Goal: Task Accomplishment & Management: Use online tool/utility

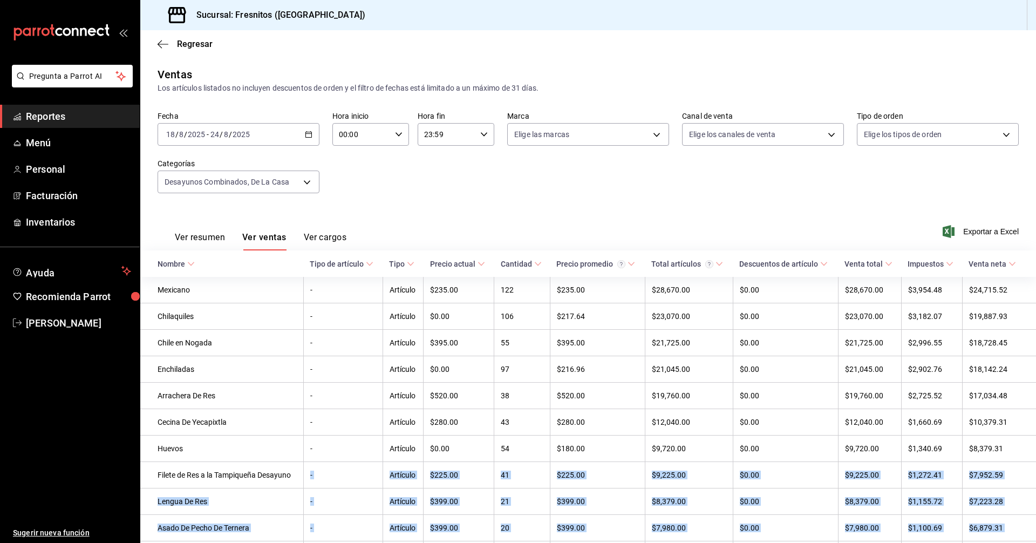
scroll to position [162, 0]
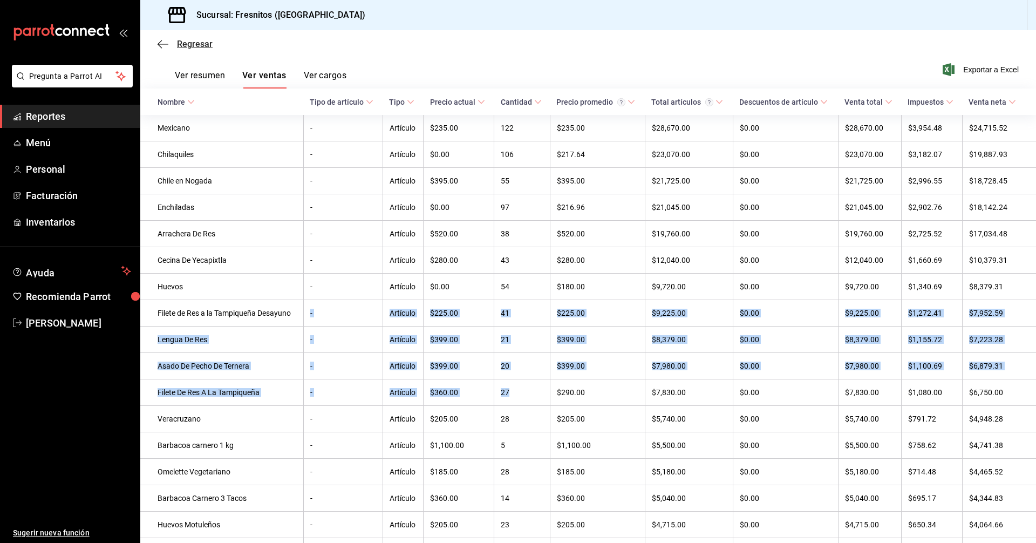
click at [181, 46] on span "Regresar" at bounding box center [195, 44] width 36 height 10
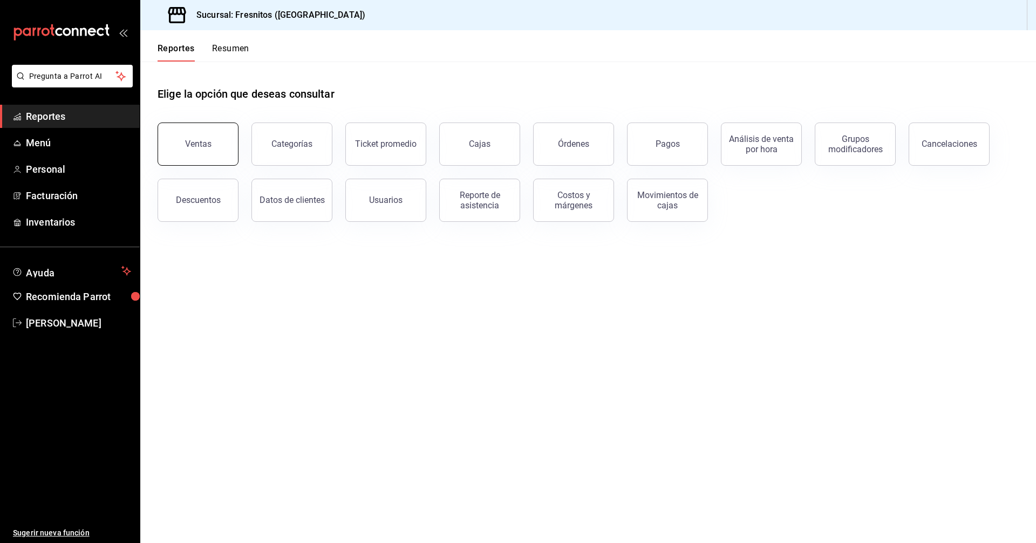
click at [193, 145] on div "Ventas" at bounding box center [198, 144] width 26 height 10
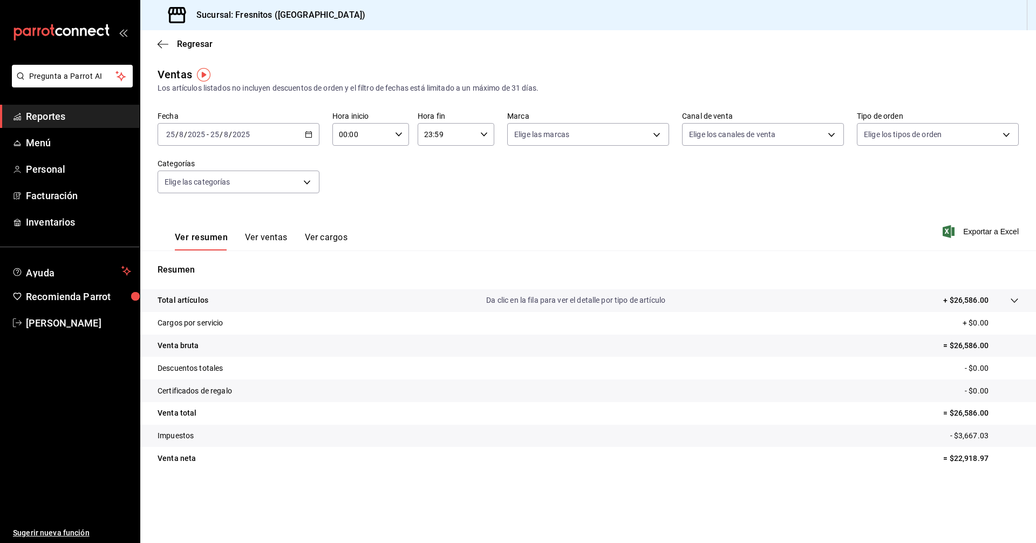
click at [313, 135] on div "[DATE] [DATE] - [DATE] [DATE]" at bounding box center [239, 134] width 162 height 23
click at [222, 265] on span "Rango de fechas" at bounding box center [209, 263] width 84 height 11
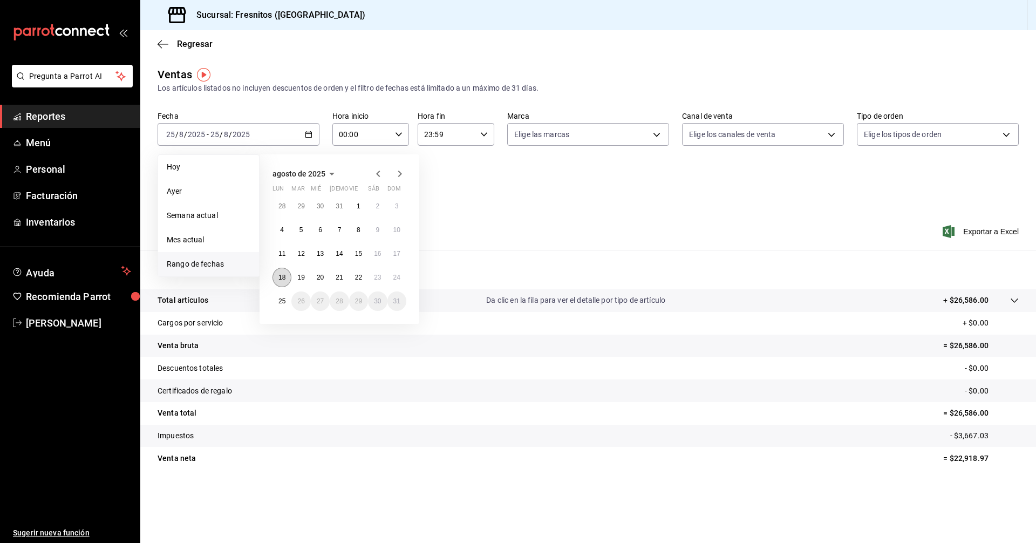
click at [277, 274] on button "18" at bounding box center [281, 277] width 19 height 19
click at [397, 276] on abbr "24" at bounding box center [396, 278] width 7 height 8
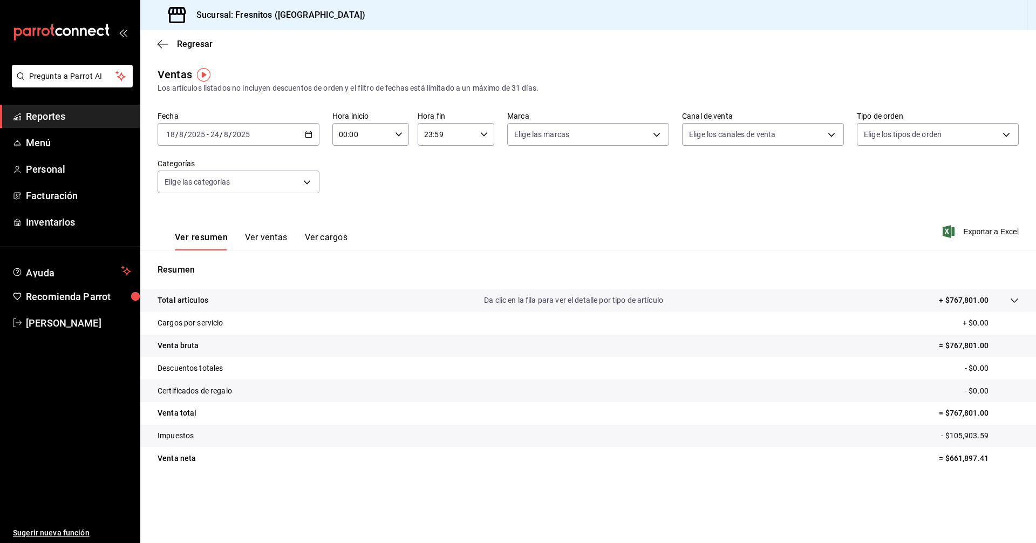
click at [265, 237] on button "Ver ventas" at bounding box center [266, 241] width 43 height 18
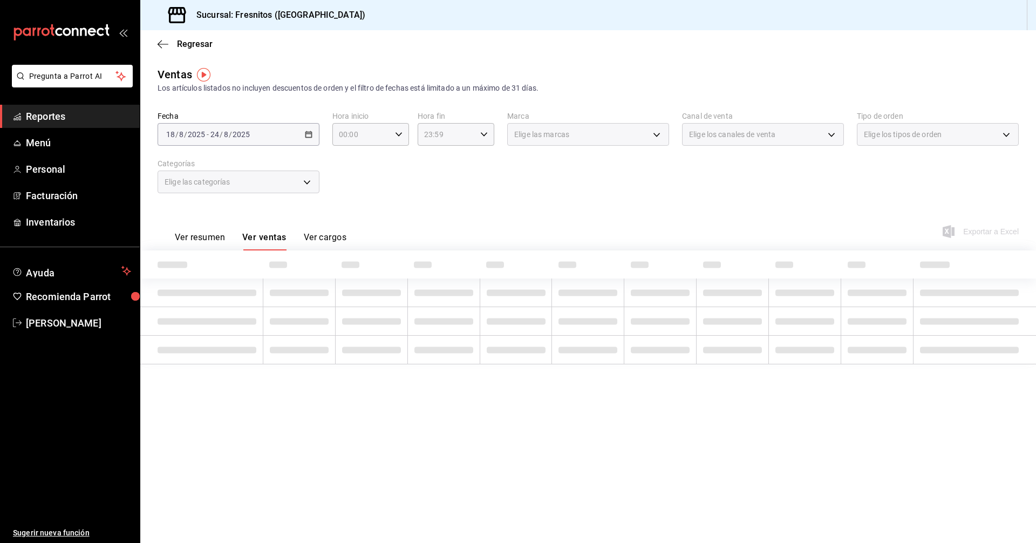
click at [306, 183] on div "Elige las categorías" at bounding box center [239, 182] width 162 height 23
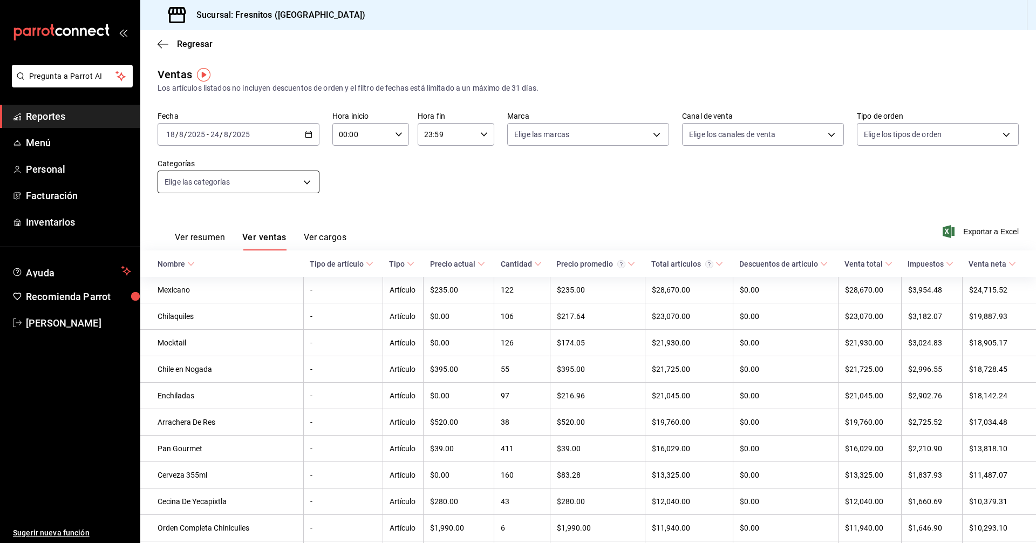
click at [305, 180] on body "Pregunta a Parrot AI Reportes Menú Personal Facturación Inventarios Ayuda Recom…" at bounding box center [518, 271] width 1036 height 543
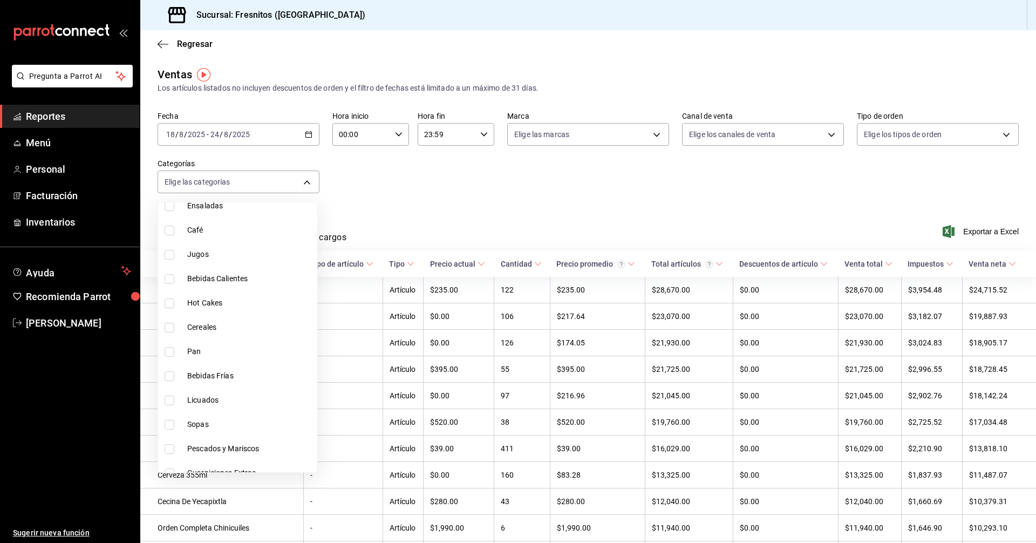
scroll to position [1006, 0]
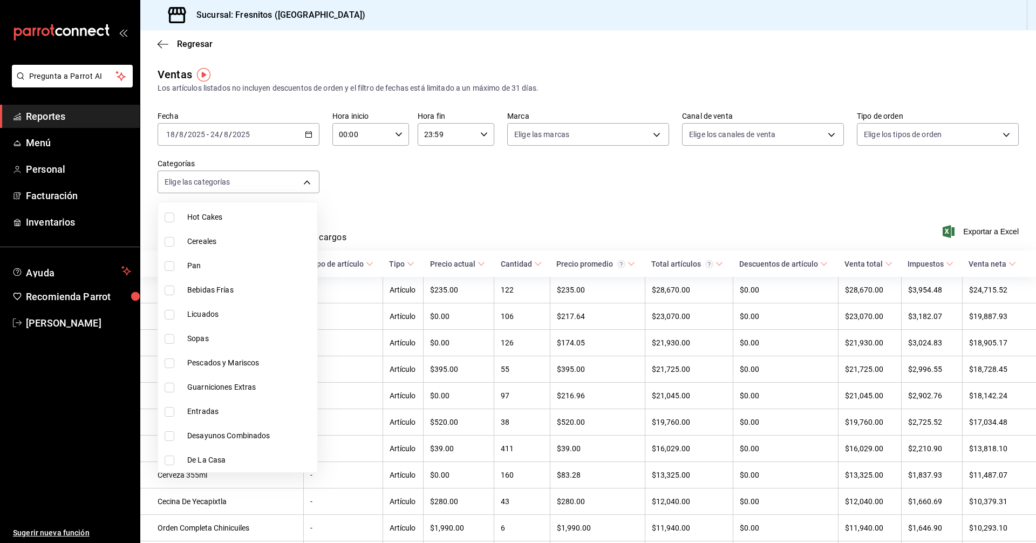
click at [167, 461] on input "checkbox" at bounding box center [170, 460] width 10 height 10
checkbox input "true"
type input "f6119913-d78b-4f89-b315-1376b93f7aa1"
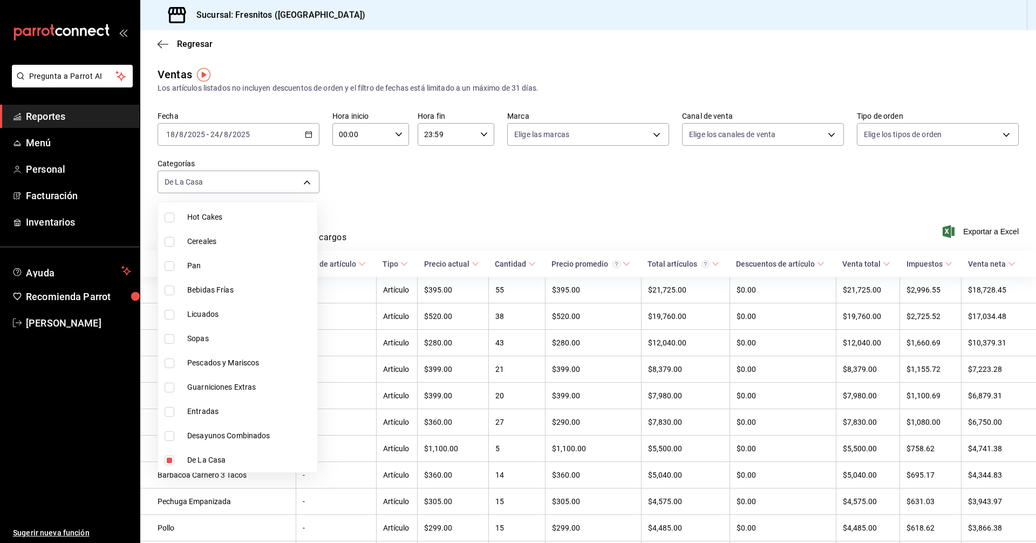
click at [170, 459] on input "checkbox" at bounding box center [170, 460] width 10 height 10
checkbox input "false"
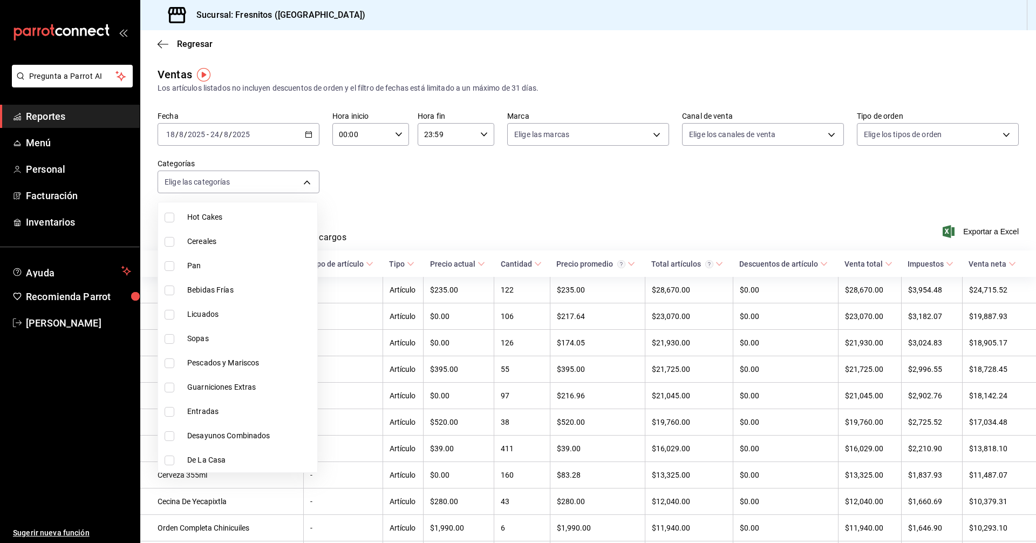
click at [168, 340] on input "checkbox" at bounding box center [170, 339] width 10 height 10
checkbox input "true"
type input "b94560d5-3bd0-484d-b613-89ded788113a"
click at [169, 366] on input "checkbox" at bounding box center [170, 363] width 10 height 10
checkbox input "true"
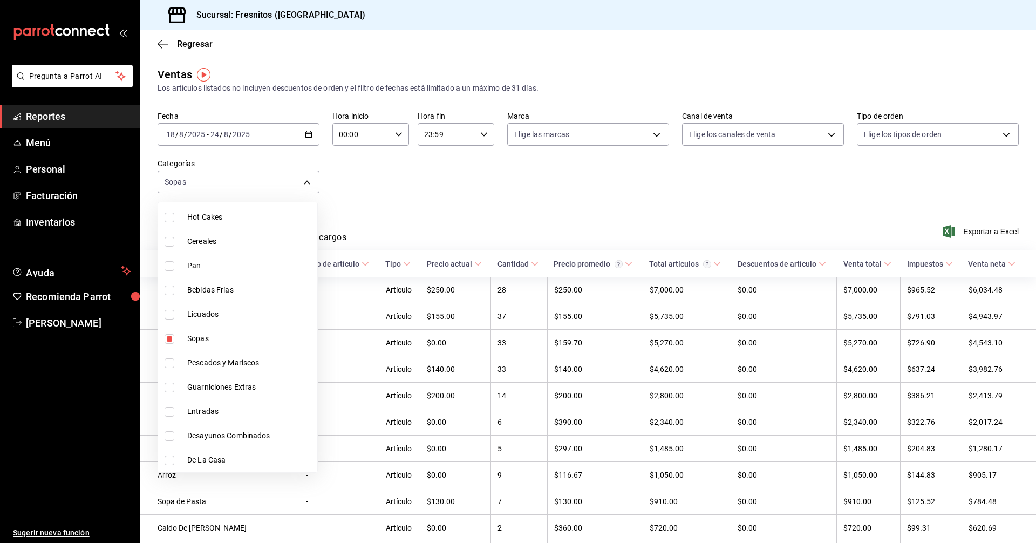
type input "b94560d5-3bd0-484d-b613-89ded788113a,b034554c-ac68-4b4a-bd4f-21874369f14b"
click at [565, 195] on div at bounding box center [518, 271] width 1036 height 543
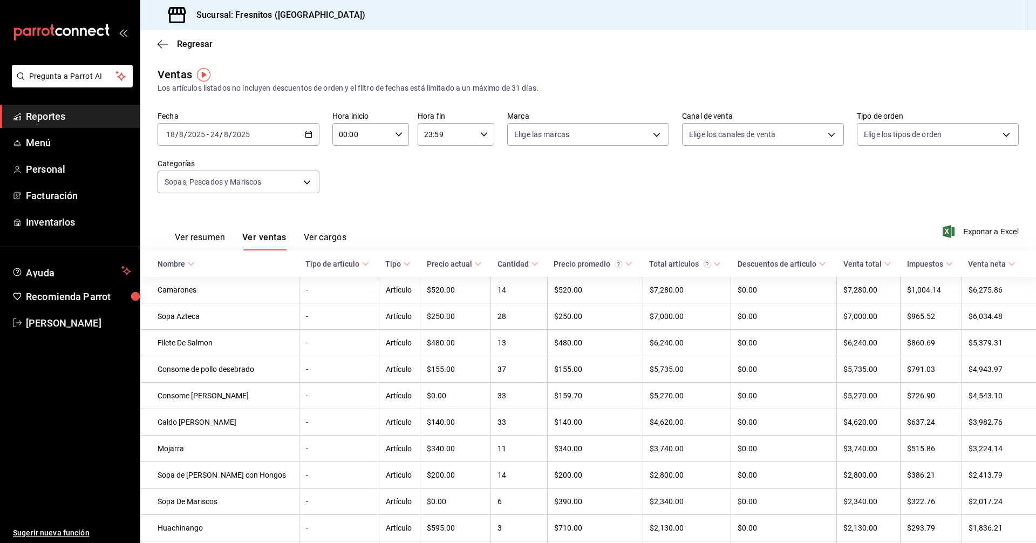
click at [959, 234] on span "Exportar a Excel" at bounding box center [982, 231] width 74 height 13
click at [305, 180] on body "Pregunta a Parrot AI Reportes Menú Personal Facturación Inventarios Ayuda Recom…" at bounding box center [518, 271] width 1036 height 543
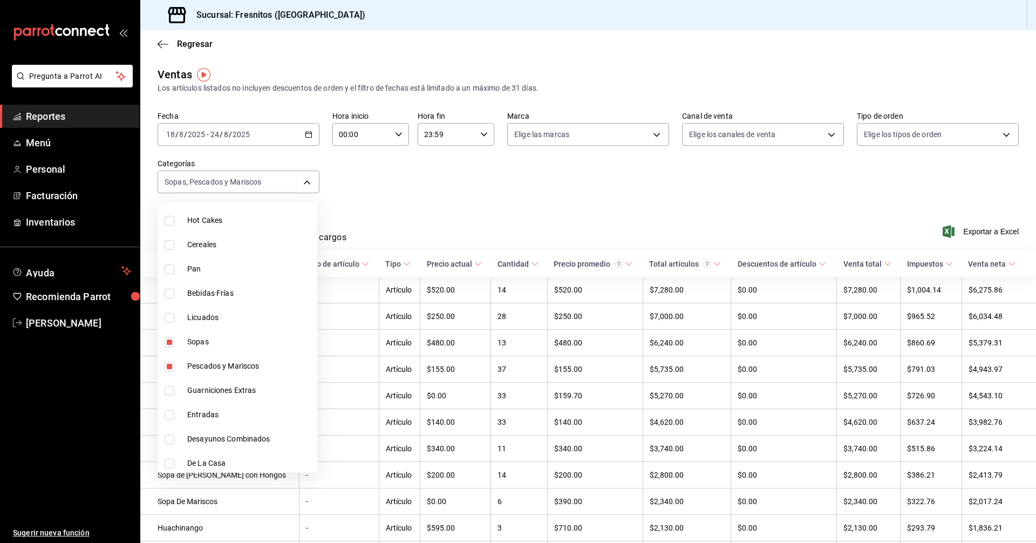
scroll to position [1006, 0]
click at [171, 337] on input "checkbox" at bounding box center [170, 339] width 10 height 10
checkbox input "false"
type input "b034554c-ac68-4b4a-bd4f-21874369f14b"
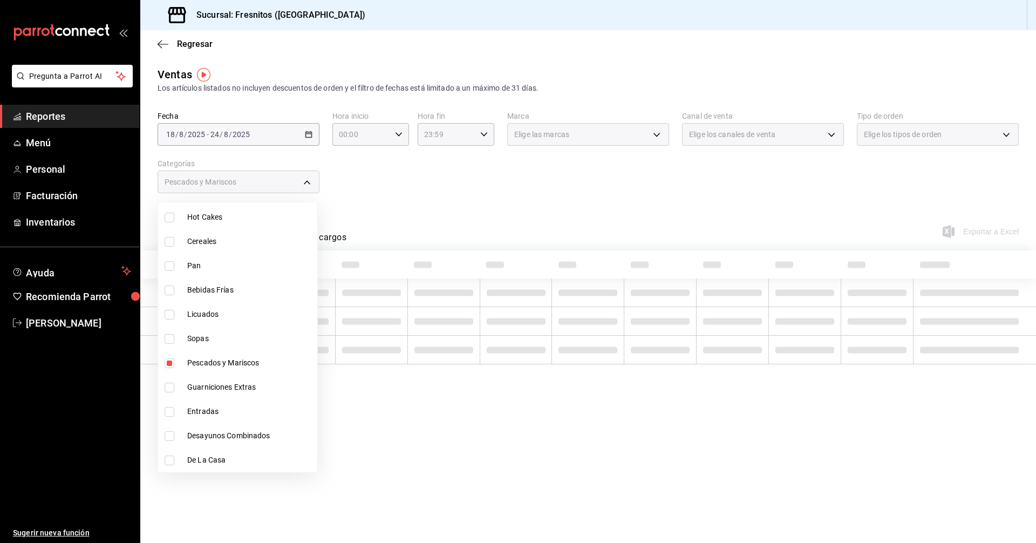
click at [167, 364] on input "checkbox" at bounding box center [170, 363] width 10 height 10
checkbox input "false"
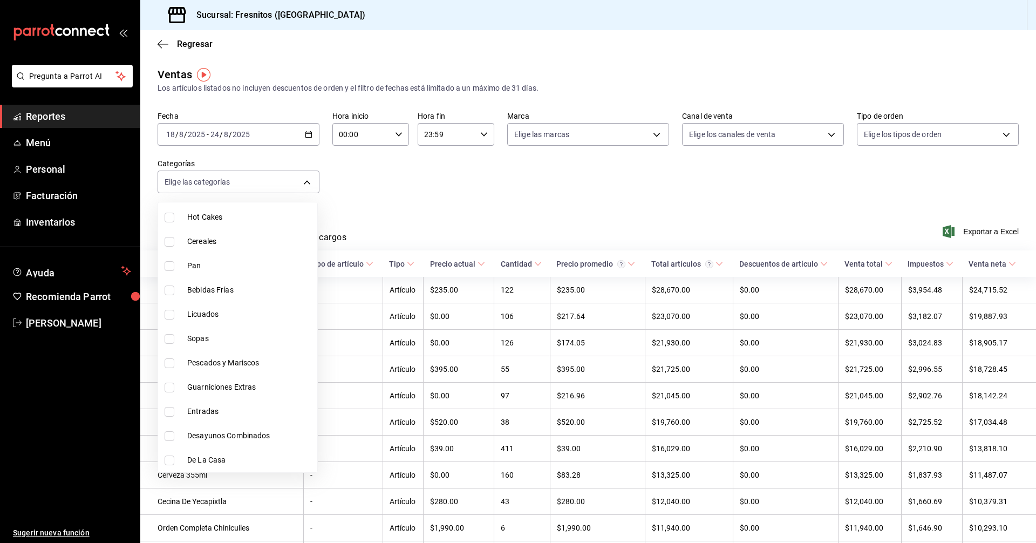
click at [171, 438] on input "checkbox" at bounding box center [170, 436] width 10 height 10
checkbox input "true"
type input "595c7a15-2ed7-41c2-b782-00710019d552"
click at [170, 411] on input "checkbox" at bounding box center [170, 412] width 10 height 10
checkbox input "true"
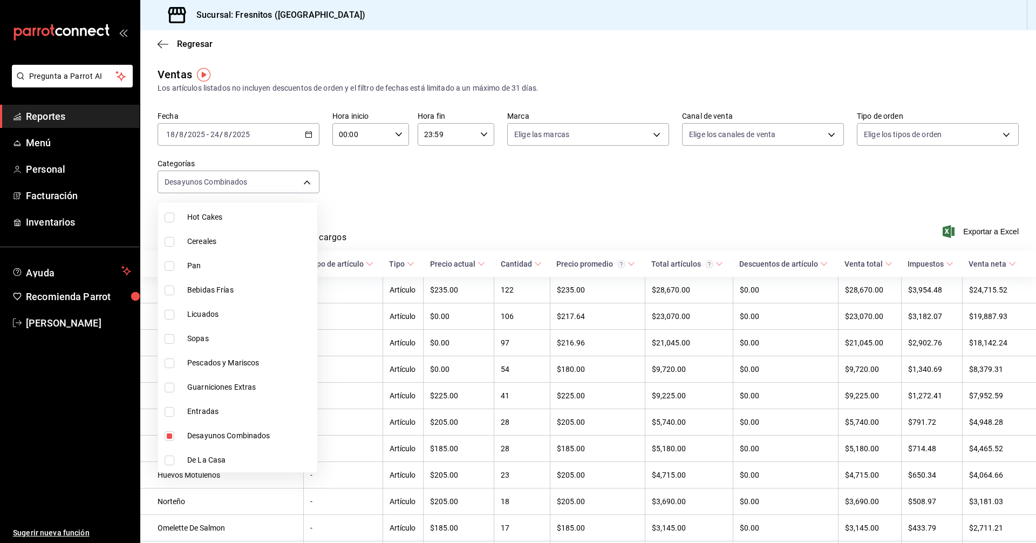
type input "595c7a15-2ed7-41c2-b782-00710019d552,3dd7130d-623f-496b-8afd-ecd7a4aa8457"
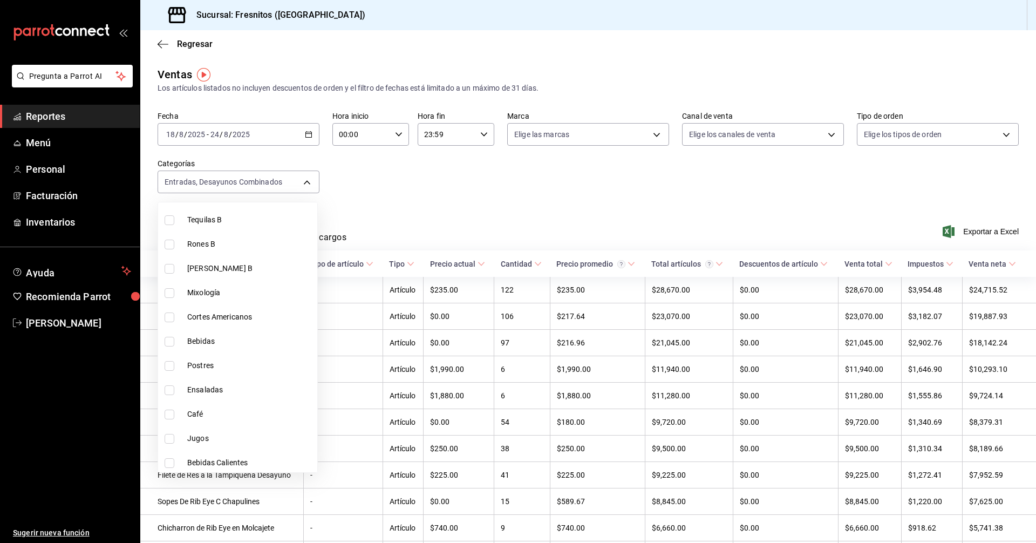
scroll to position [413, 0]
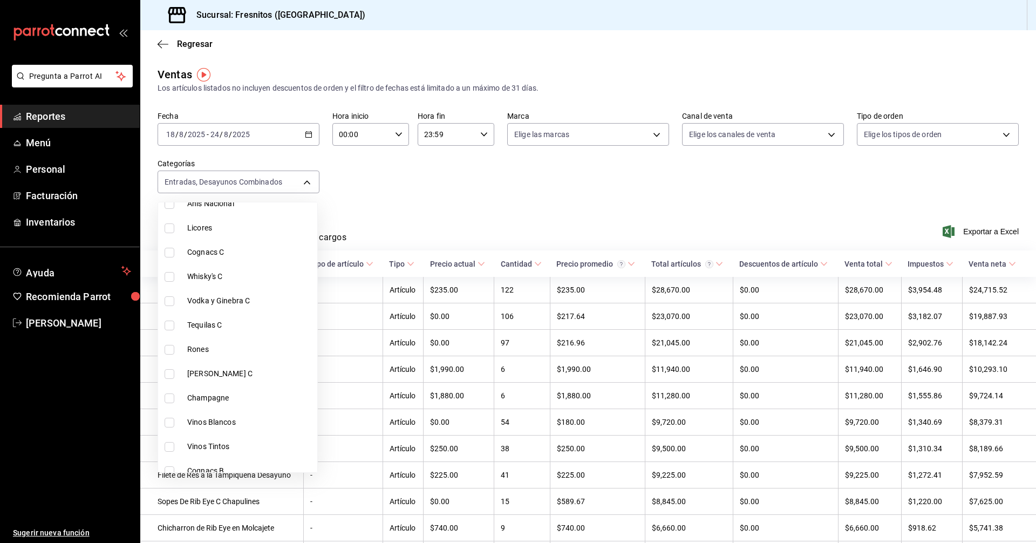
click at [479, 181] on div at bounding box center [518, 271] width 1036 height 543
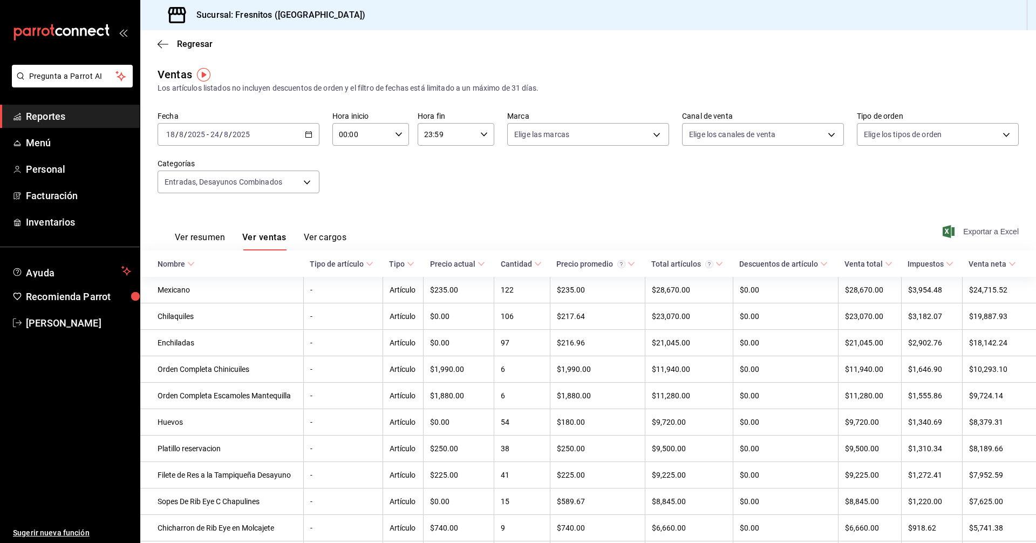
click at [970, 234] on span "Exportar a Excel" at bounding box center [982, 231] width 74 height 13
click at [306, 185] on body "Pregunta a Parrot AI Reportes Menú Personal Facturación Inventarios Ayuda Recom…" at bounding box center [518, 271] width 1036 height 543
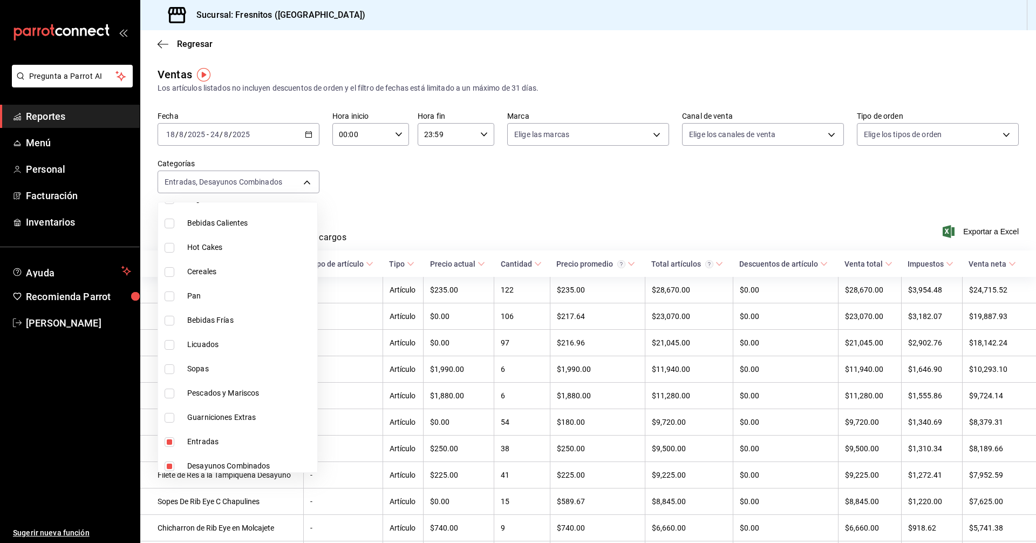
scroll to position [1006, 0]
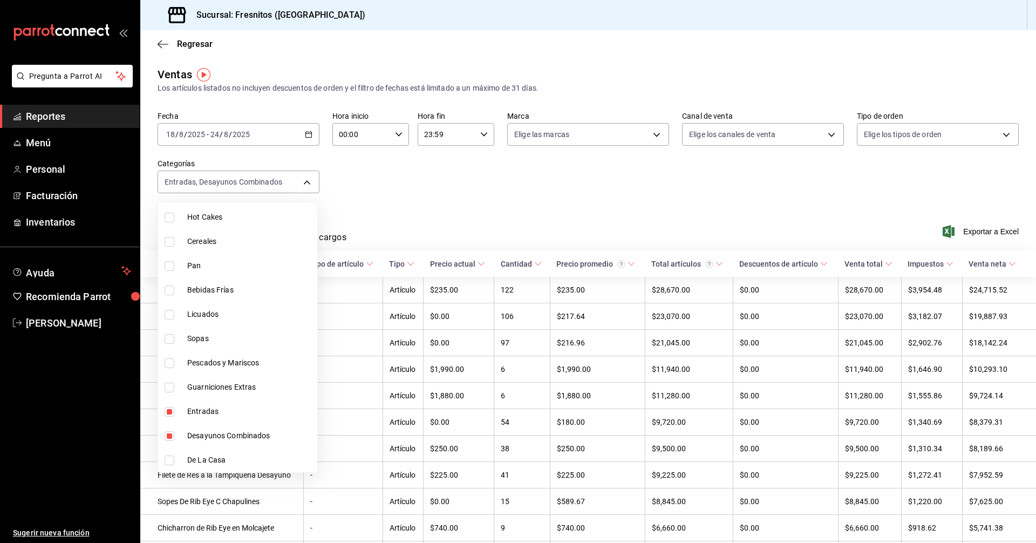
click at [172, 413] on input "checkbox" at bounding box center [170, 412] width 10 height 10
checkbox input "false"
type input "595c7a15-2ed7-41c2-b782-00710019d552"
click at [172, 435] on input "checkbox" at bounding box center [170, 436] width 10 height 10
checkbox input "false"
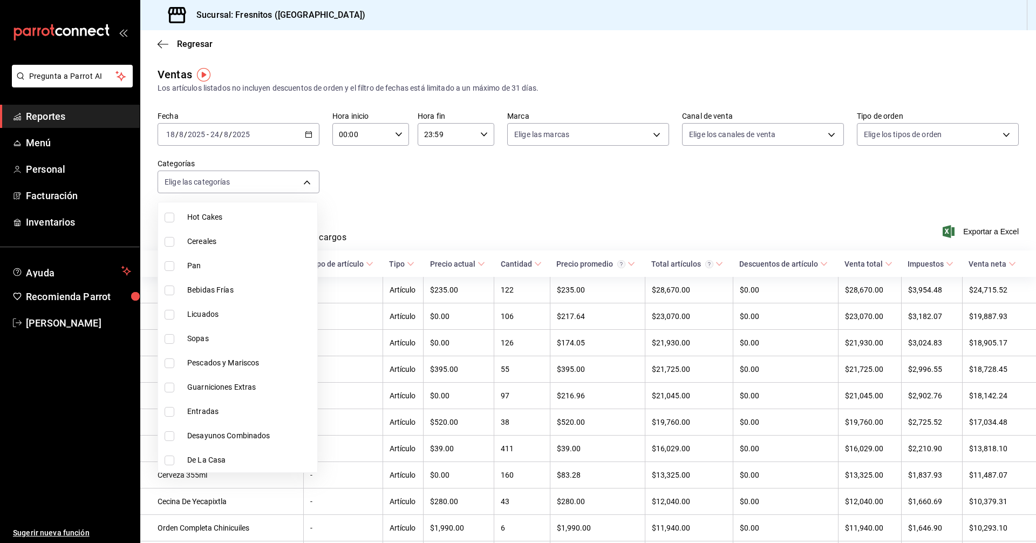
click at [167, 365] on input "checkbox" at bounding box center [170, 363] width 10 height 10
checkbox input "true"
type input "b034554c-ac68-4b4a-bd4f-21874369f14b"
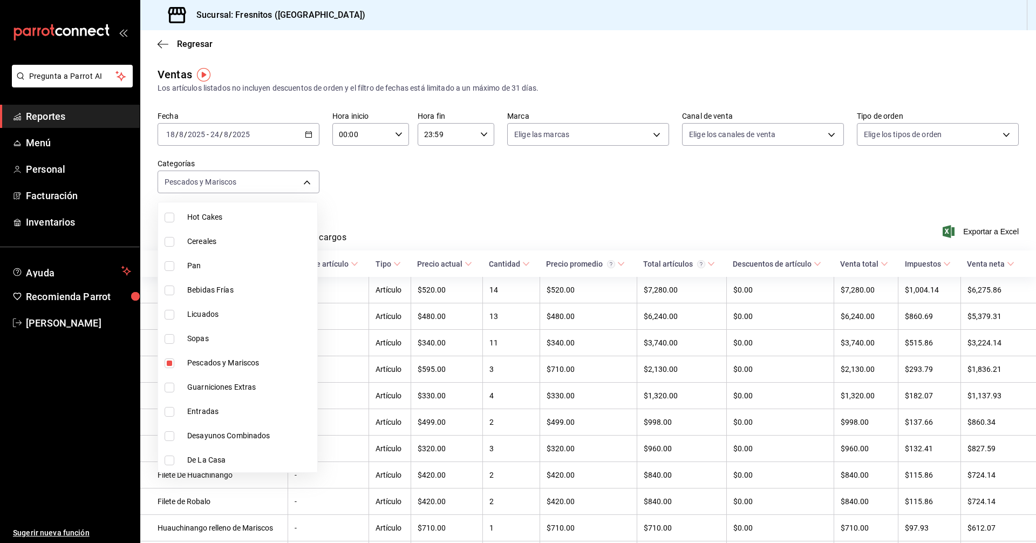
click at [404, 205] on div at bounding box center [518, 271] width 1036 height 543
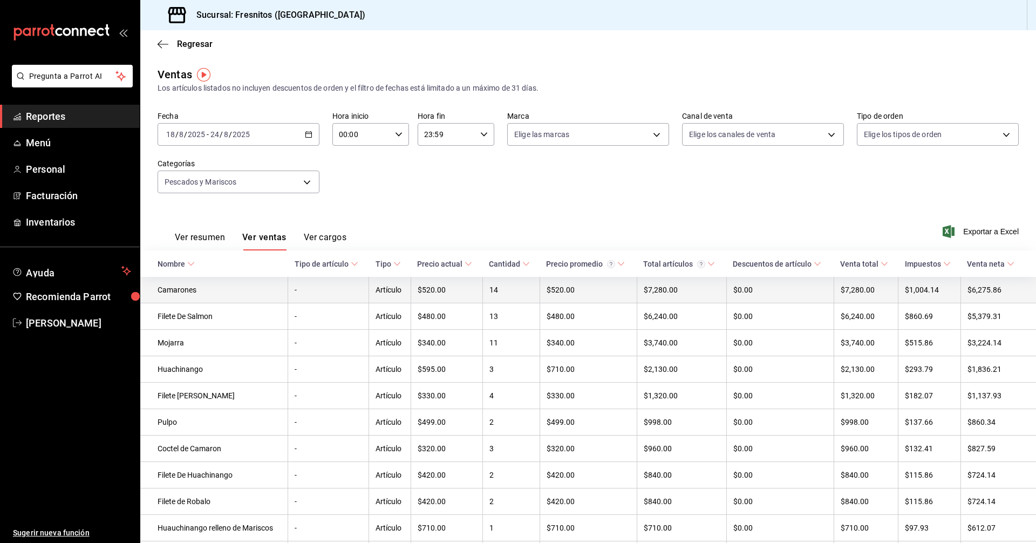
click at [199, 290] on td "Camarones" at bounding box center [214, 290] width 148 height 26
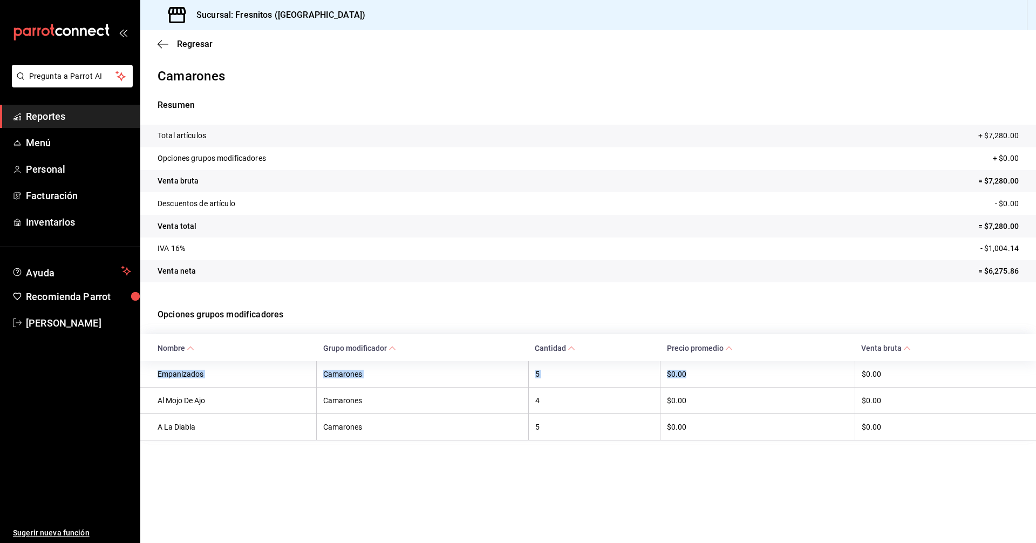
drag, startPoint x: 158, startPoint y: 372, endPoint x: 756, endPoint y: 363, distance: 598.5
click at [756, 363] on tr "Empanizados Camarones 5 $0.00 $0.00" at bounding box center [588, 374] width 896 height 26
copy tr "Empanizados Camarones 5 $0.00"
click at [197, 43] on span "Regresar" at bounding box center [195, 44] width 36 height 10
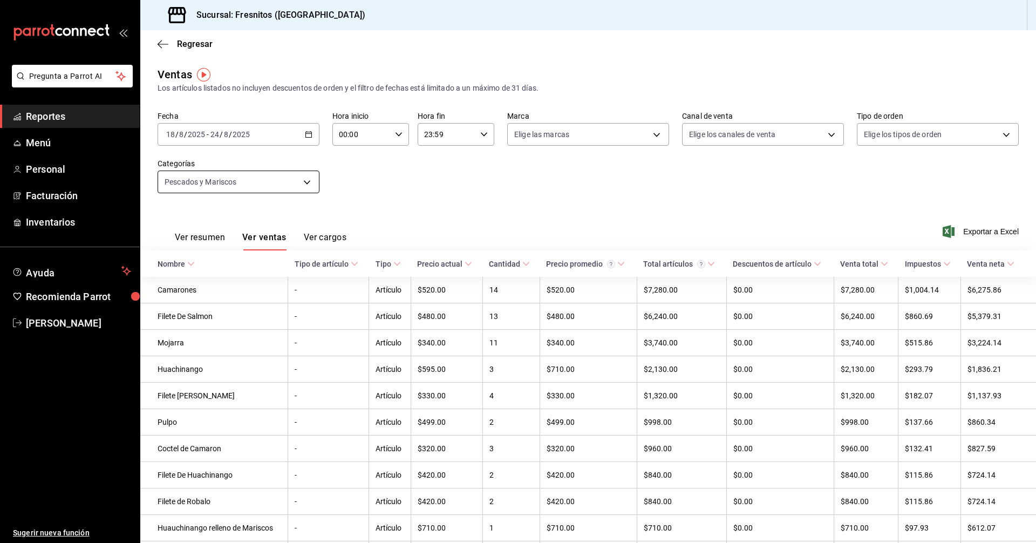
click at [303, 182] on body "Pregunta a Parrot AI Reportes Menú Personal Facturación Inventarios Ayuda Recom…" at bounding box center [518, 271] width 1036 height 543
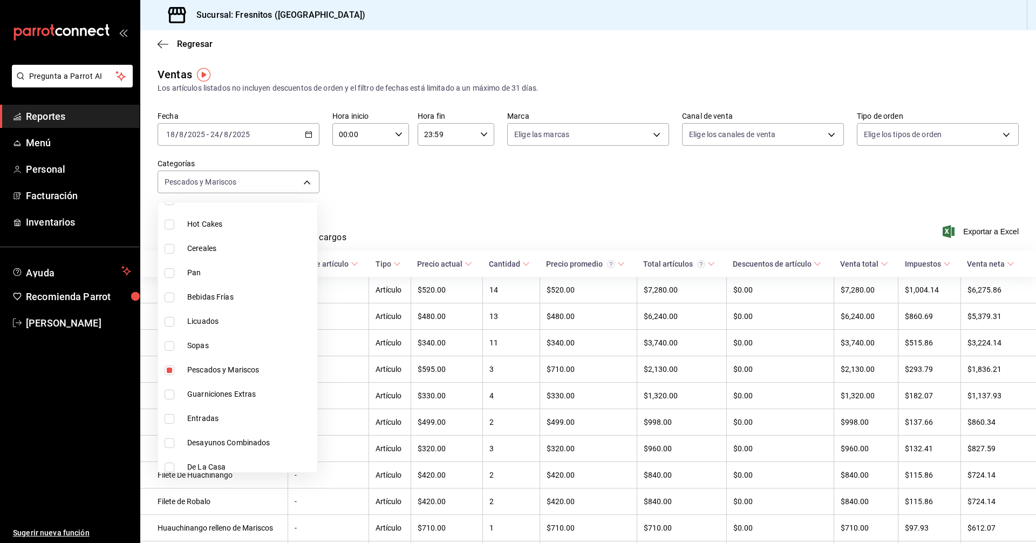
scroll to position [1006, 0]
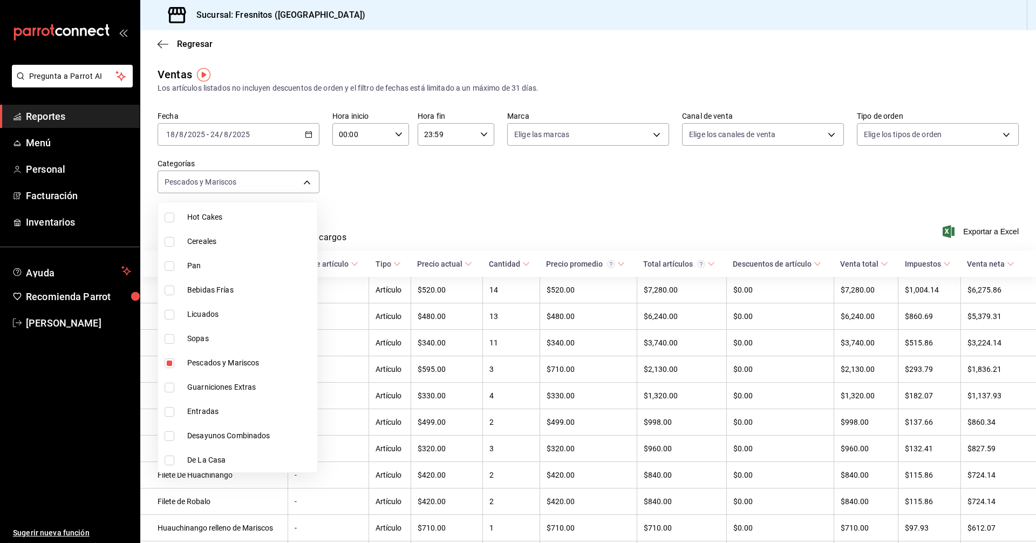
click at [171, 365] on input "checkbox" at bounding box center [170, 363] width 10 height 10
checkbox input "false"
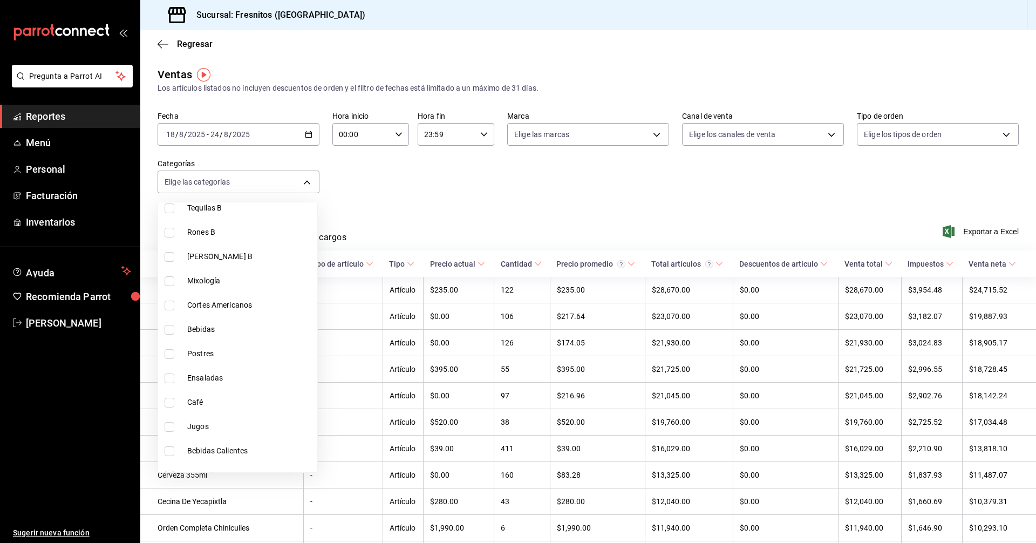
scroll to position [755, 0]
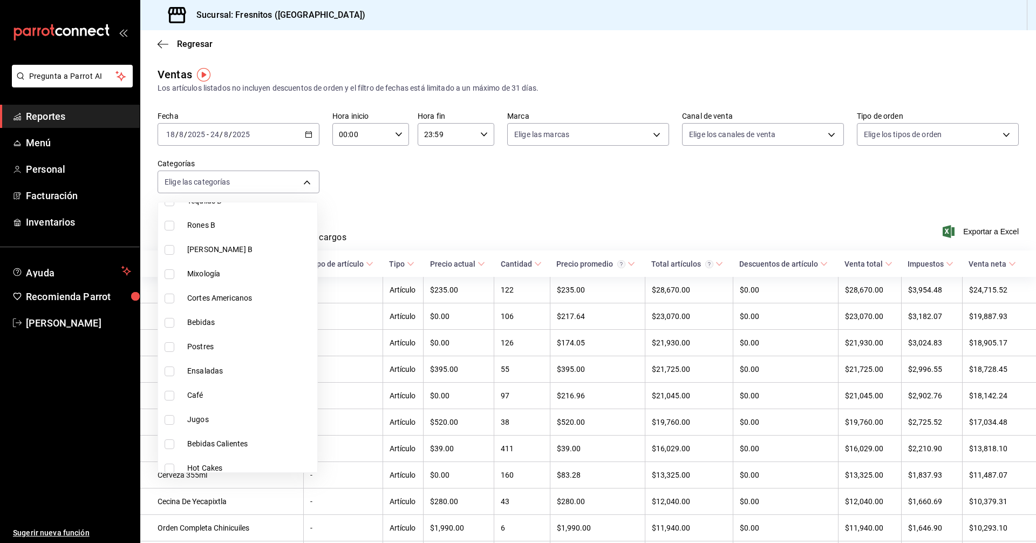
click at [169, 295] on input "checkbox" at bounding box center [170, 299] width 10 height 10
checkbox input "true"
type input "9754b4bf-f898-4a70-ae7f-45e25517f6c9"
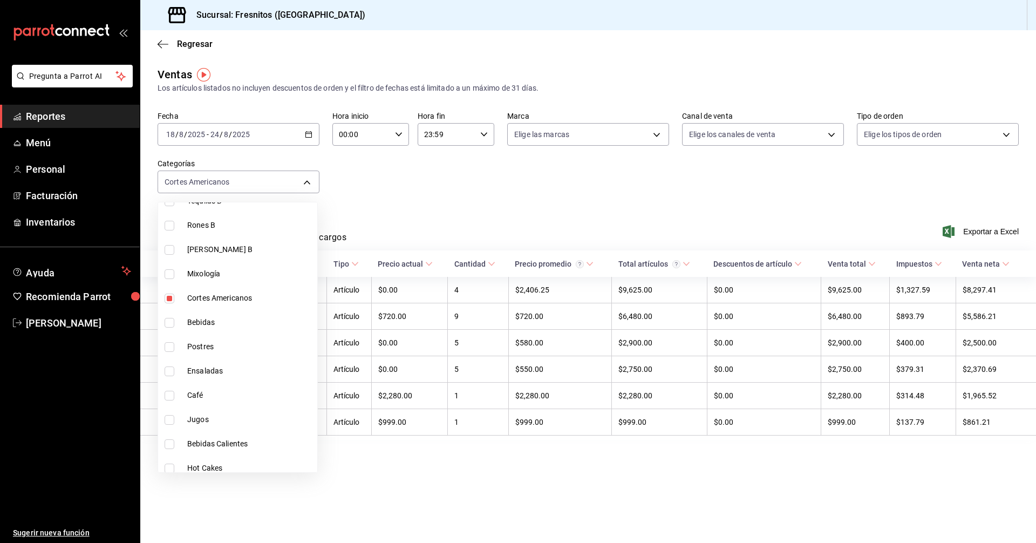
click at [435, 195] on div at bounding box center [518, 271] width 1036 height 543
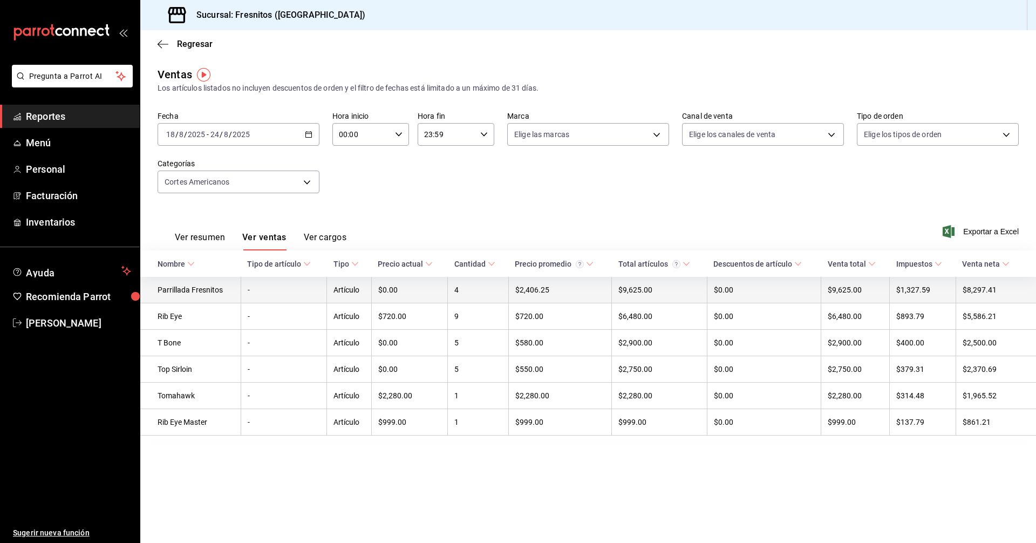
click at [291, 295] on td "-" at bounding box center [284, 290] width 86 height 26
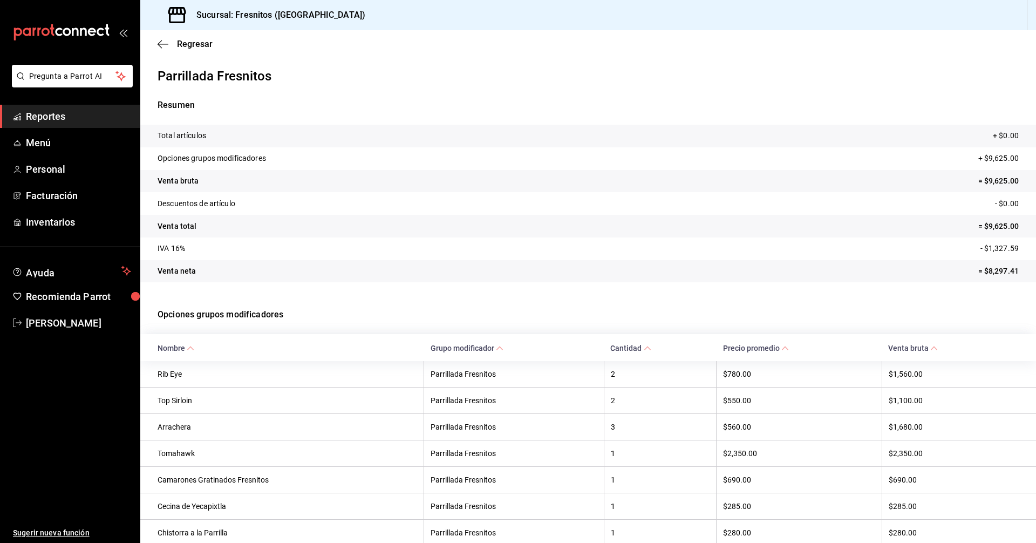
scroll to position [162, 0]
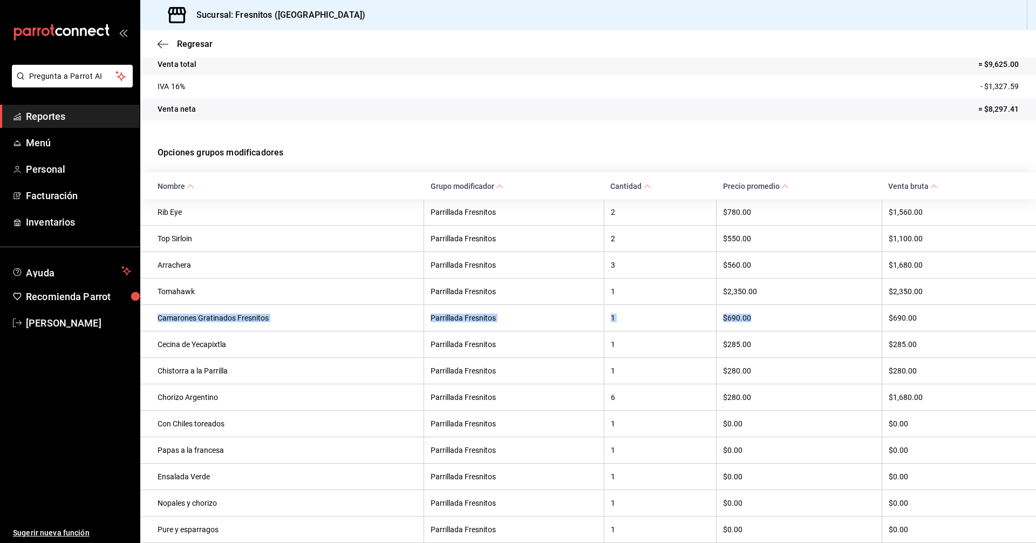
drag, startPoint x: 159, startPoint y: 320, endPoint x: 752, endPoint y: 316, distance: 593.6
click at [752, 316] on tr "Camarones Gratinados Fresnitos Parrillada Fresnitos 1 $690.00 $690.00" at bounding box center [588, 317] width 896 height 26
copy tr "Camarones Gratinados Fresnitos Parrillada Fresnitos 1 $690.00"
click at [188, 46] on span "Regresar" at bounding box center [195, 44] width 36 height 10
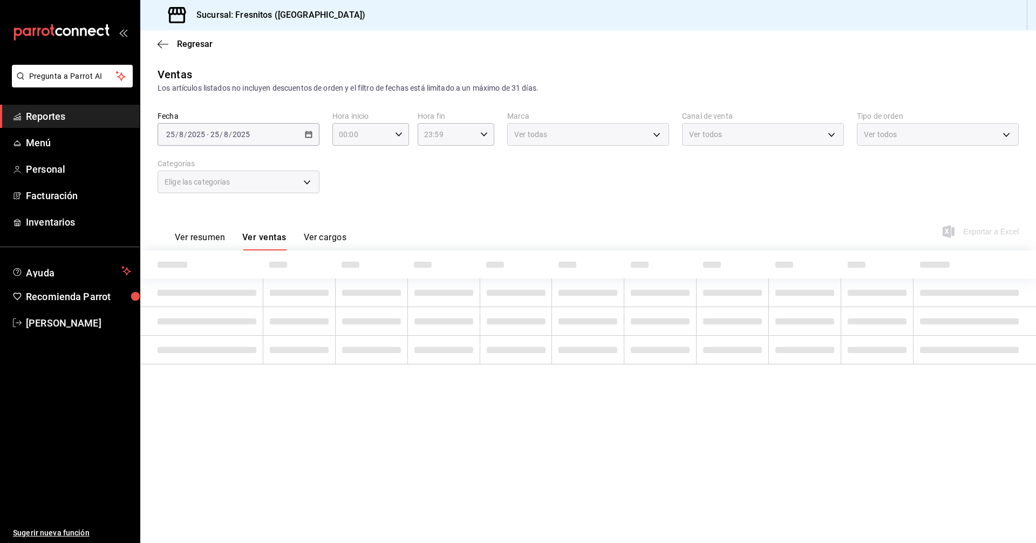
type input "9754b4bf-f898-4a70-ae7f-45e25517f6c9"
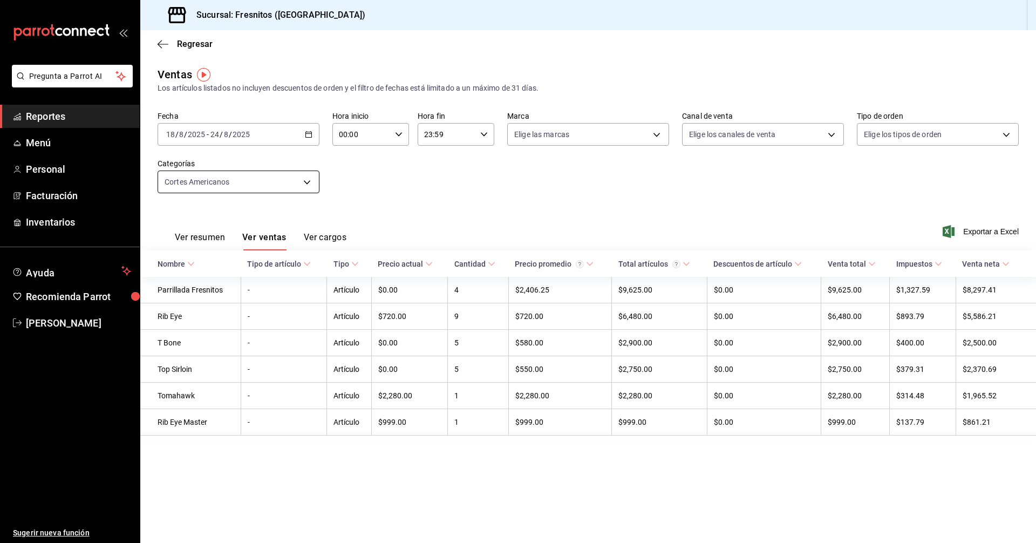
click at [306, 183] on body "Pregunta a Parrot AI Reportes Menú Personal Facturación Inventarios Ayuda Recom…" at bounding box center [518, 271] width 1036 height 543
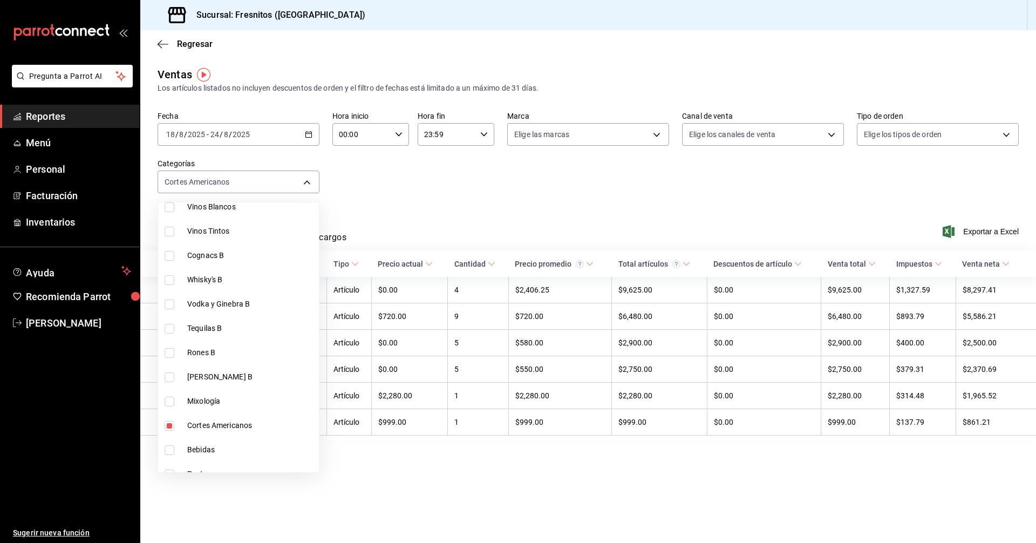
scroll to position [629, 0]
click at [168, 422] on input "checkbox" at bounding box center [170, 425] width 10 height 10
checkbox input "false"
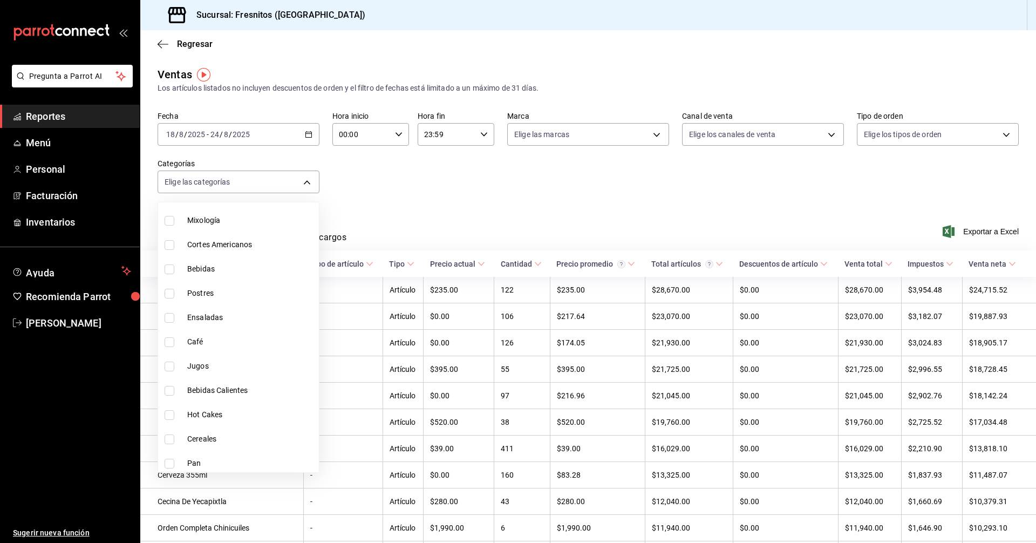
scroll to position [809, 0]
click at [170, 242] on input "checkbox" at bounding box center [170, 245] width 10 height 10
checkbox input "true"
type input "9754b4bf-f898-4a70-ae7f-45e25517f6c9"
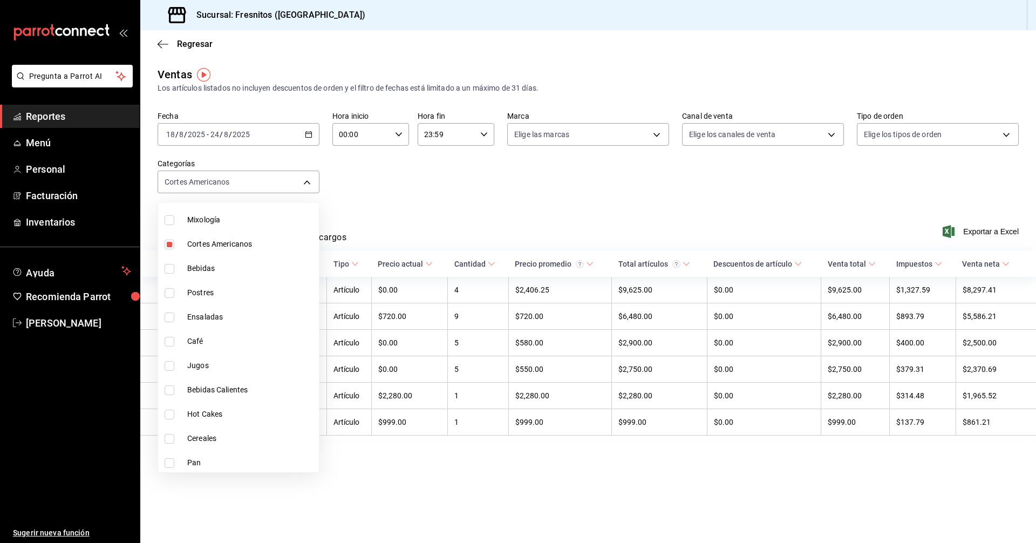
click at [407, 177] on div at bounding box center [518, 271] width 1036 height 543
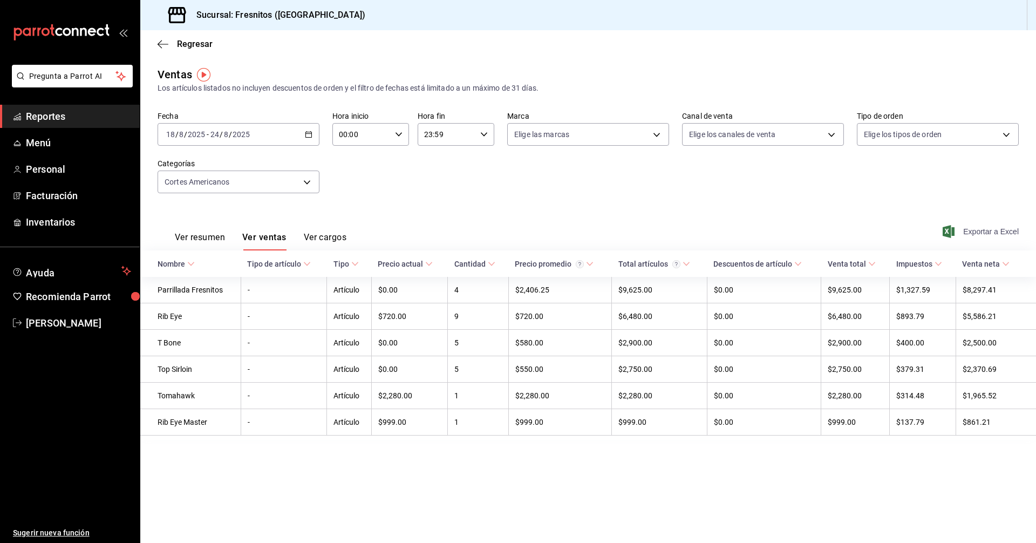
click at [987, 230] on span "Exportar a Excel" at bounding box center [982, 231] width 74 height 13
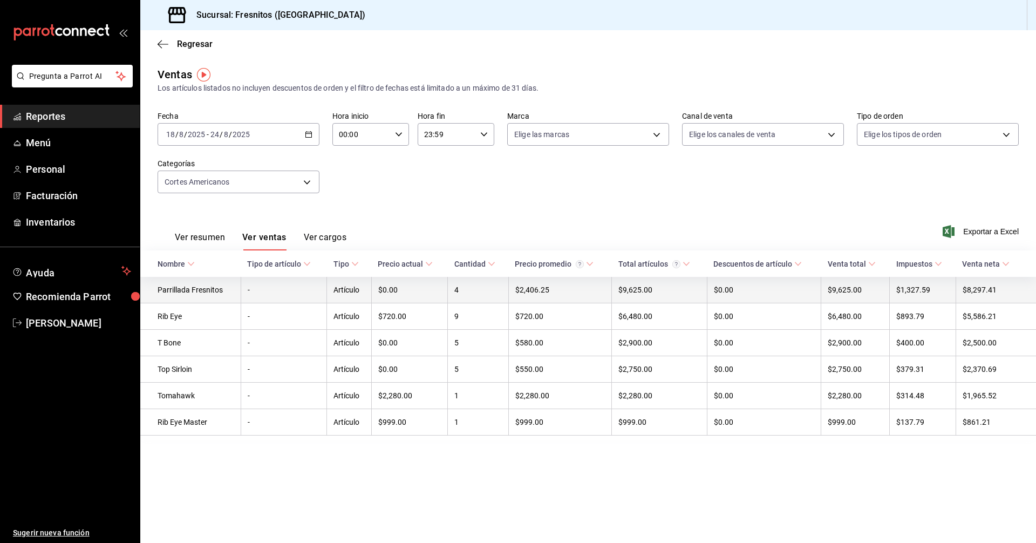
click at [190, 286] on td "Parrillada Fresnitos" at bounding box center [190, 290] width 100 height 26
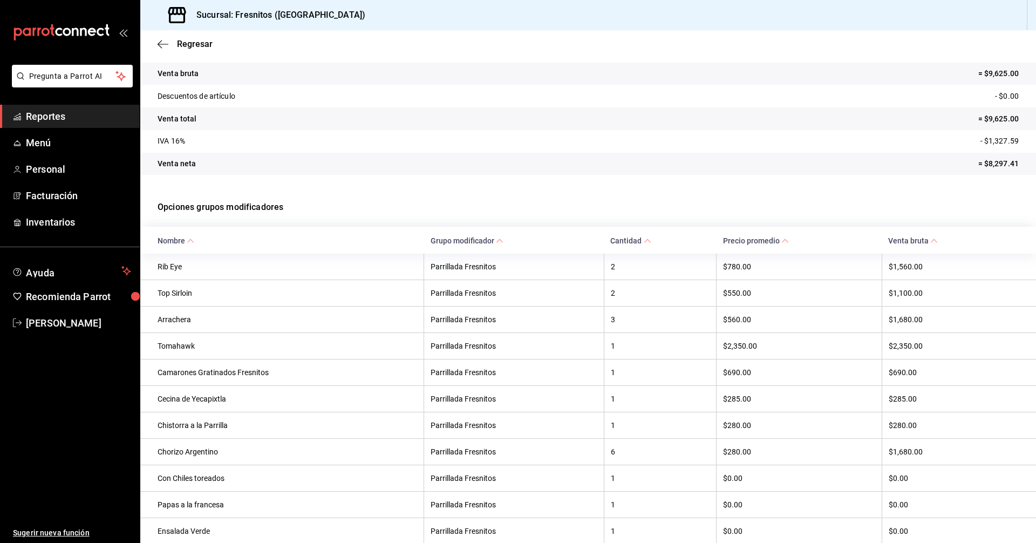
scroll to position [108, 0]
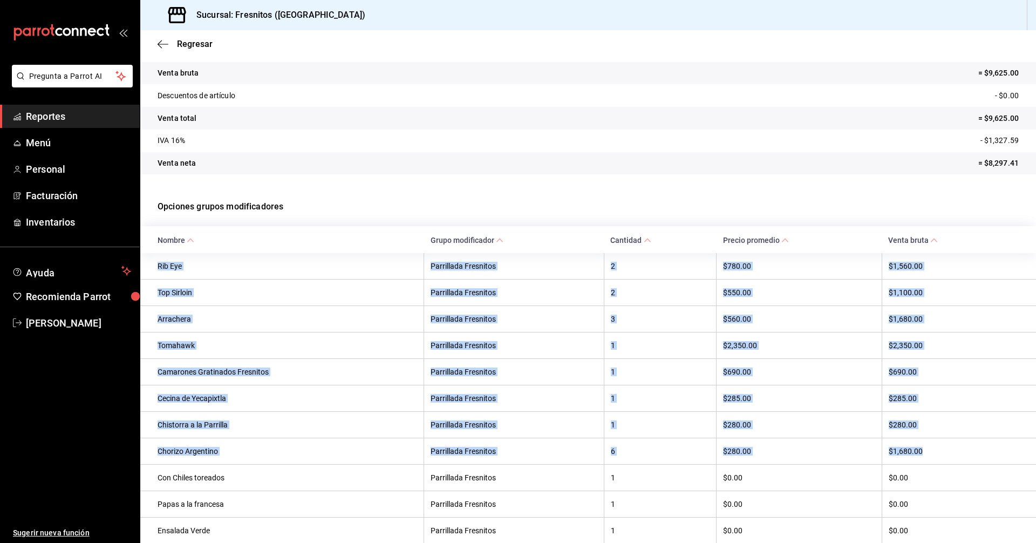
drag, startPoint x: 158, startPoint y: 267, endPoint x: 931, endPoint y: 456, distance: 796.1
click at [931, 456] on tbody "Rib Eye Parrillada Fresnitos 2 $780.00 $1,560.00 Top Sirloin Parrillada Fresnit…" at bounding box center [588, 438] width 896 height 370
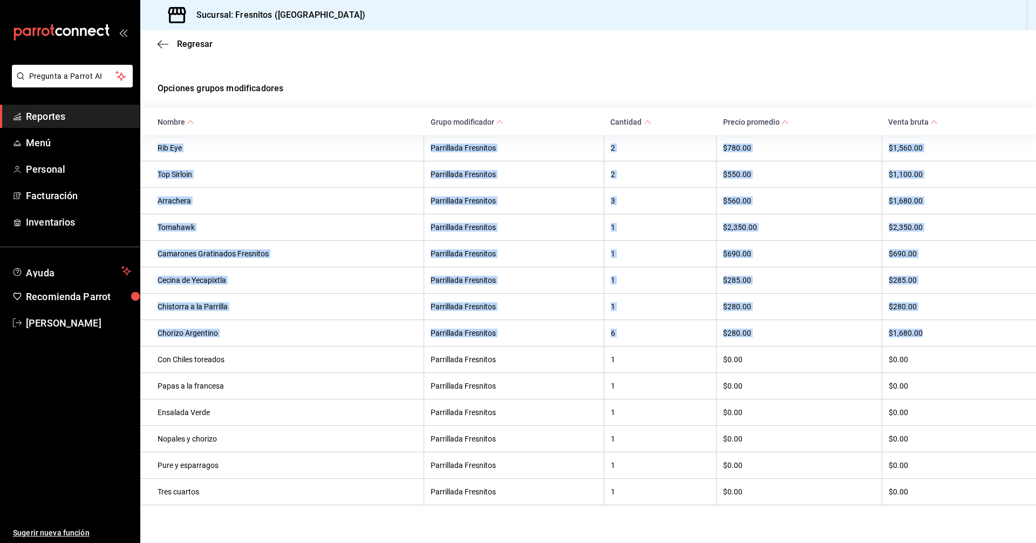
scroll to position [239, 0]
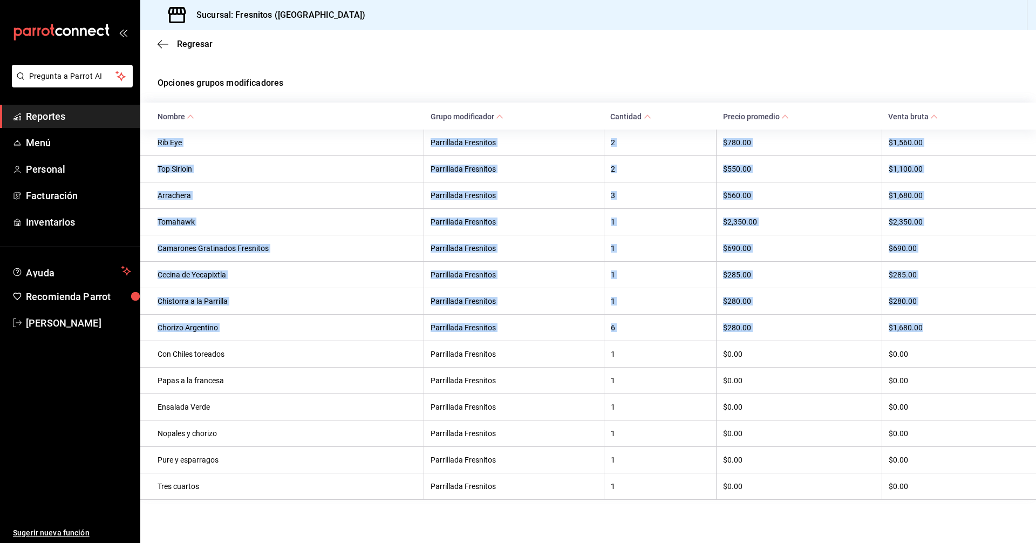
copy tbody "Rib Eye Parrillada Fresnitos 2 $780.00 $1,560.00 Top Sirloin Parrillada Fresnit…"
click at [197, 44] on span "Regresar" at bounding box center [195, 44] width 36 height 10
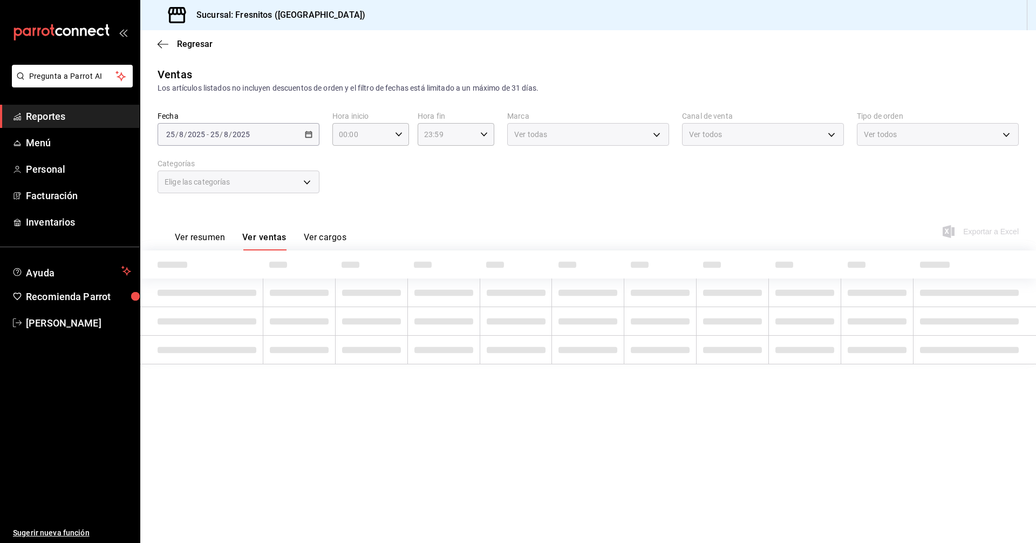
type input "9754b4bf-f898-4a70-ae7f-45e25517f6c9"
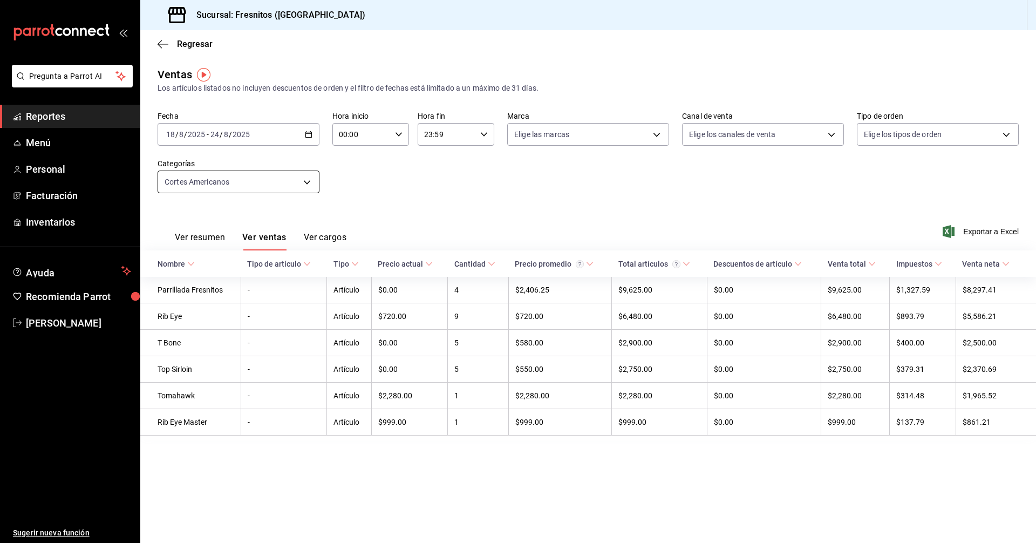
click at [310, 179] on body "Pregunta a Parrot AI Reportes Menú Personal Facturación Inventarios Ayuda Recom…" at bounding box center [518, 271] width 1036 height 543
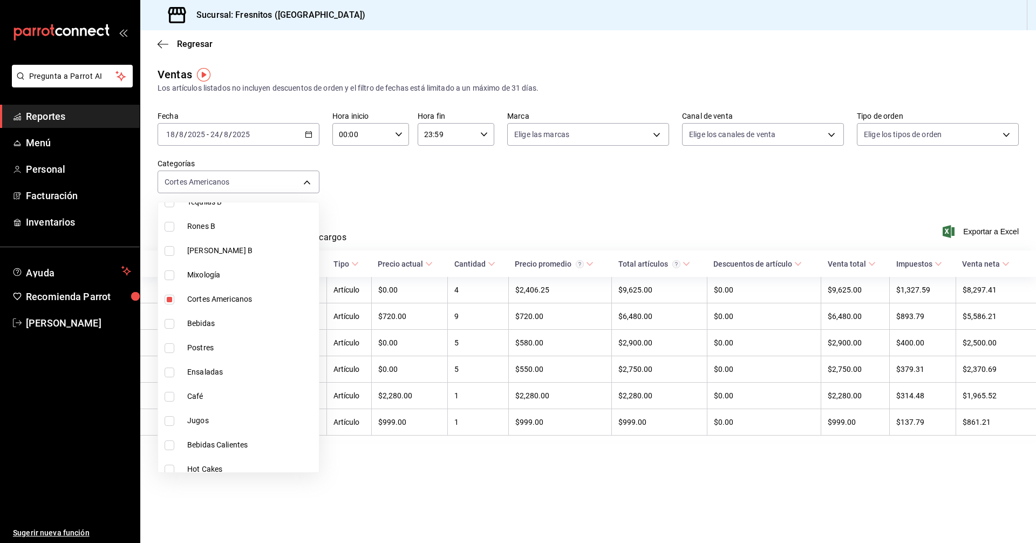
scroll to position [737, 0]
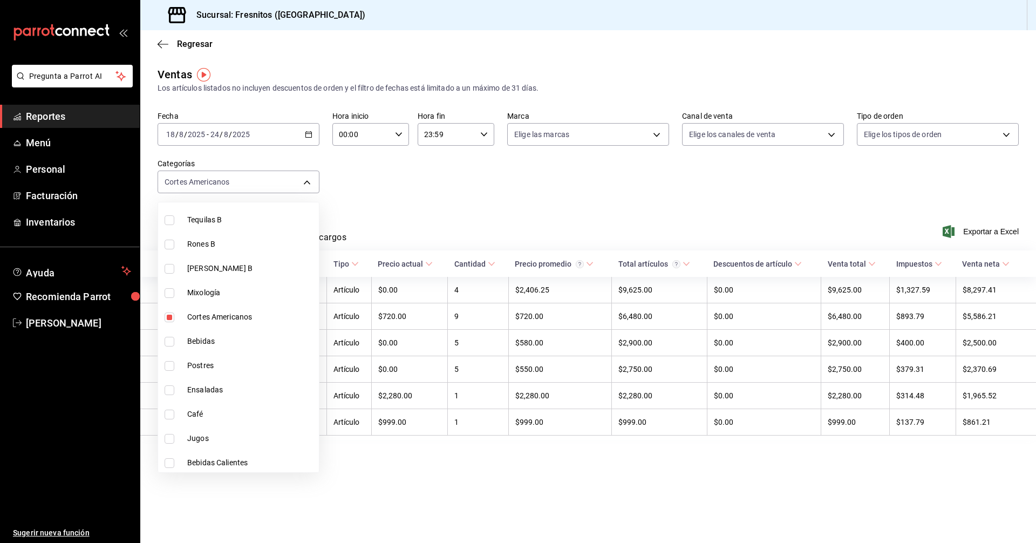
click at [168, 319] on input "checkbox" at bounding box center [170, 317] width 10 height 10
checkbox input "false"
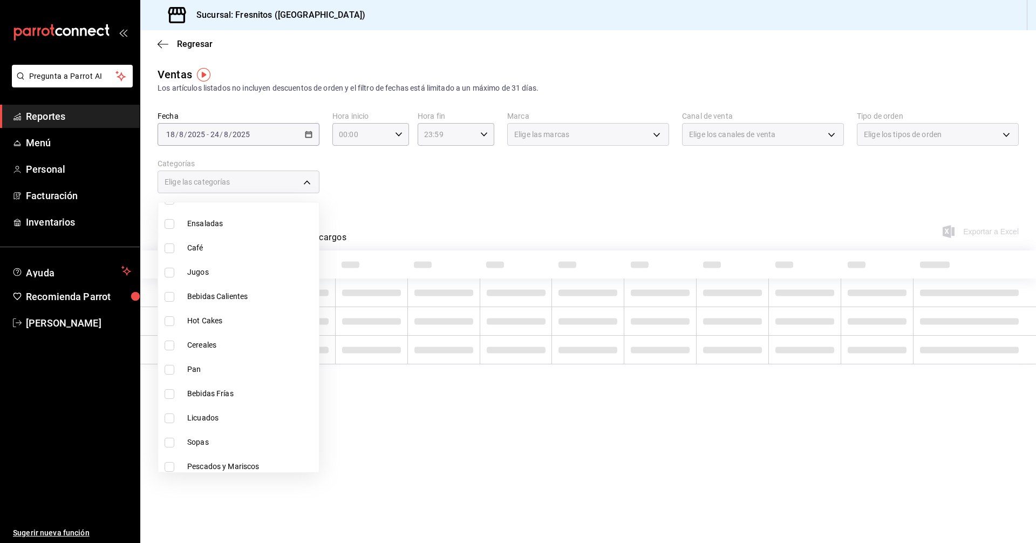
scroll to position [1006, 0]
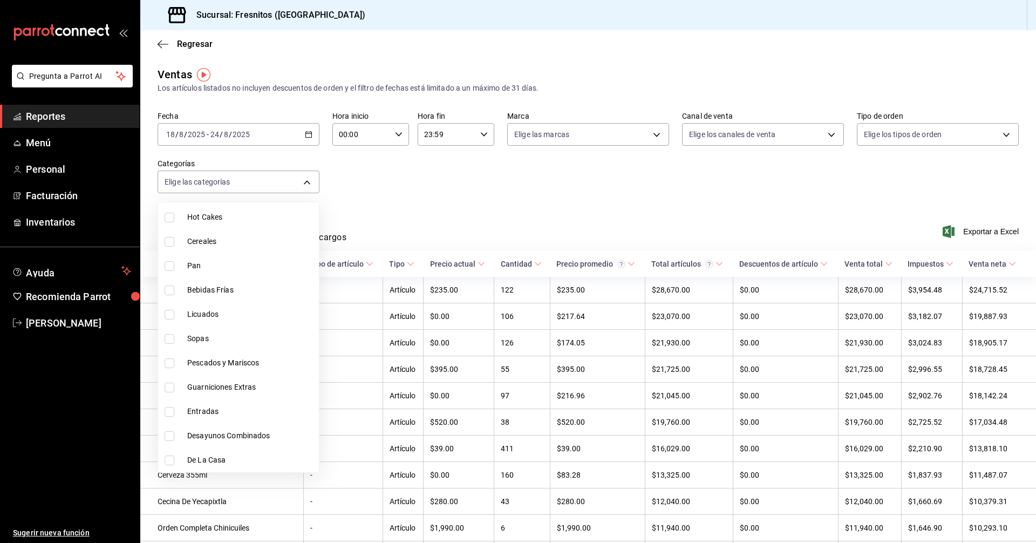
click at [173, 460] on input "checkbox" at bounding box center [170, 460] width 10 height 10
checkbox input "true"
type input "f6119913-d78b-4f89-b315-1376b93f7aa1"
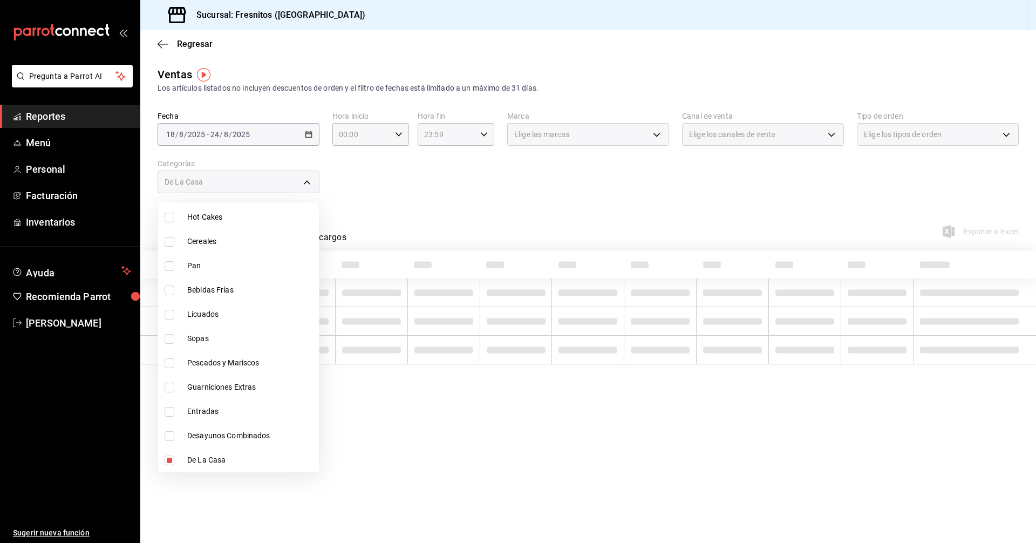
click at [482, 208] on div at bounding box center [518, 271] width 1036 height 543
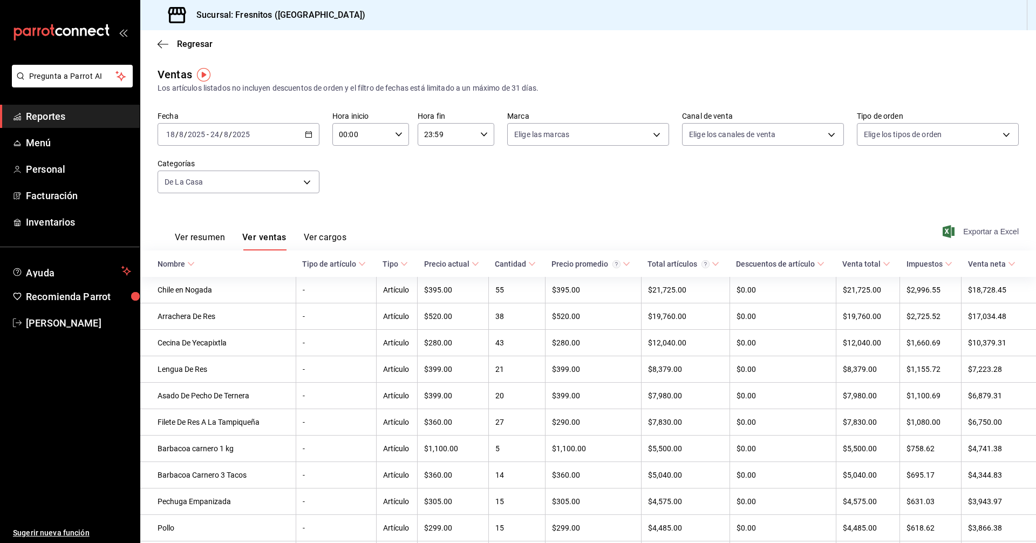
click at [969, 229] on span "Exportar a Excel" at bounding box center [982, 231] width 74 height 13
click at [304, 175] on body "Pregunta a Parrot AI Reportes Menú Personal Facturación Inventarios Ayuda Recom…" at bounding box center [518, 271] width 1036 height 543
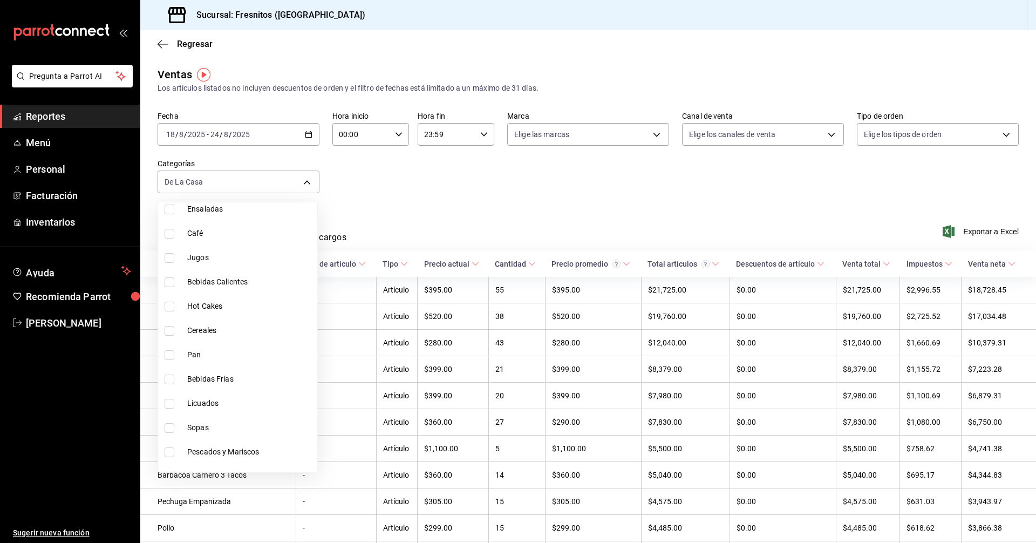
scroll to position [1006, 0]
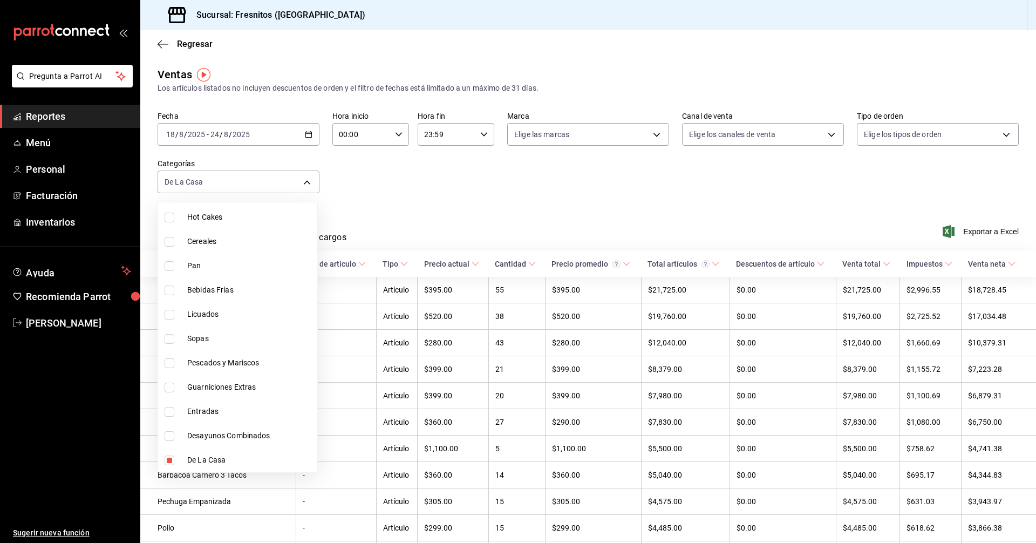
click at [169, 457] on input "checkbox" at bounding box center [170, 460] width 10 height 10
checkbox input "false"
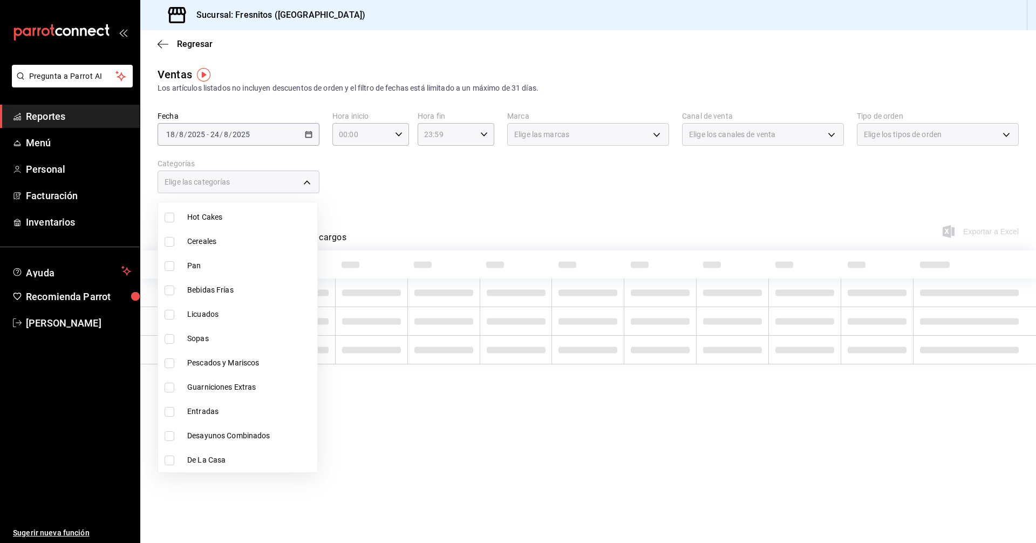
click at [168, 434] on input "checkbox" at bounding box center [170, 436] width 10 height 10
checkbox input "true"
type input "595c7a15-2ed7-41c2-b782-00710019d552"
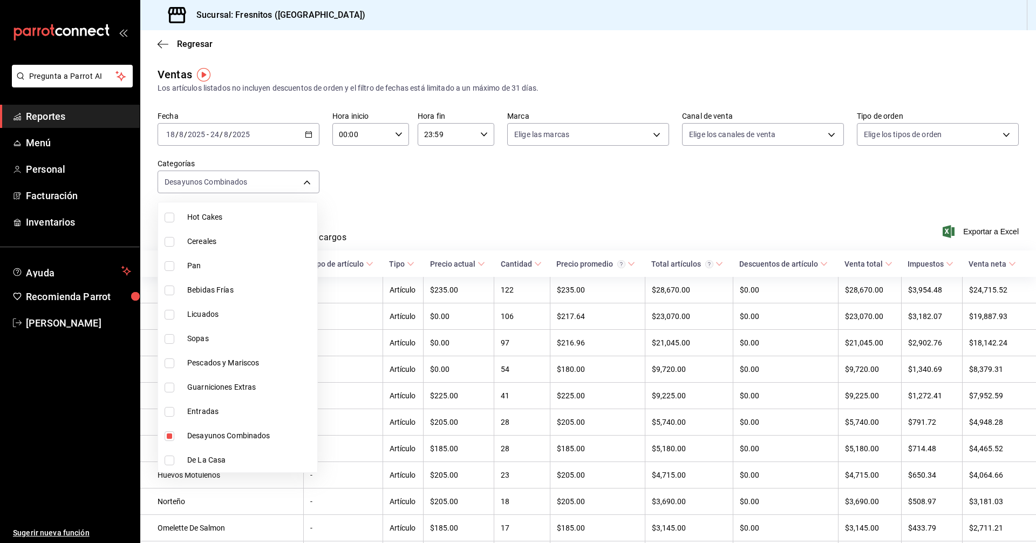
click at [459, 196] on div at bounding box center [518, 271] width 1036 height 543
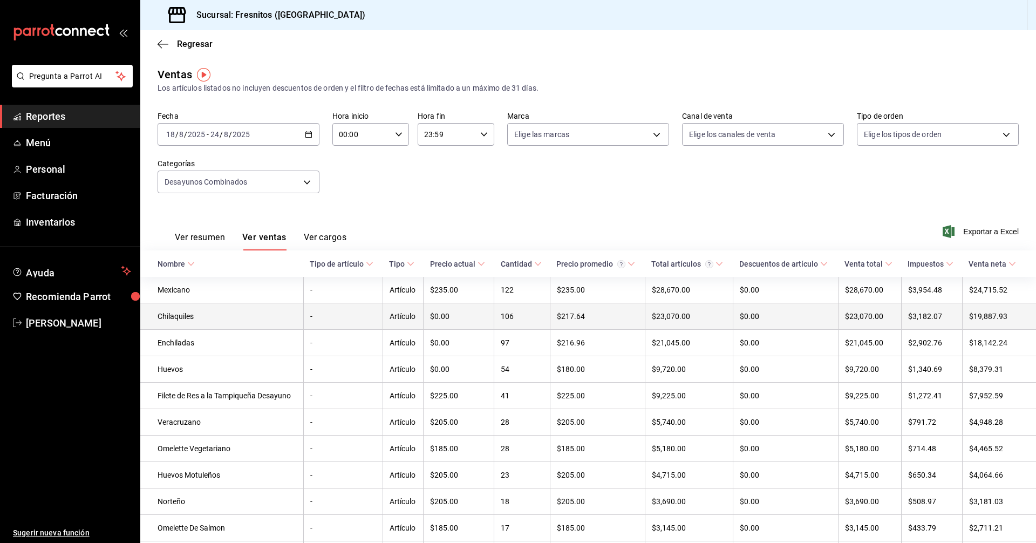
click at [221, 315] on td "Chilaquiles" at bounding box center [221, 316] width 163 height 26
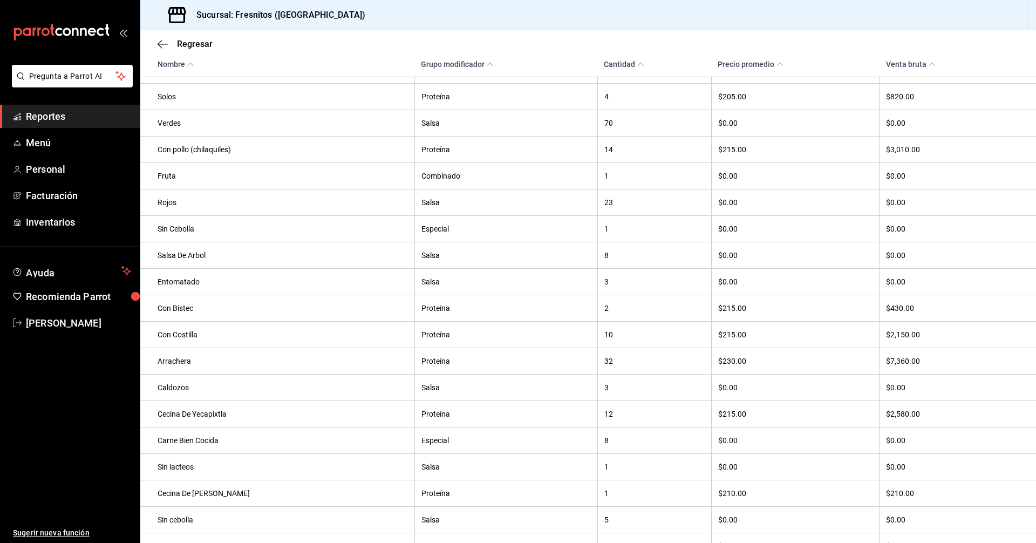
scroll to position [378, 0]
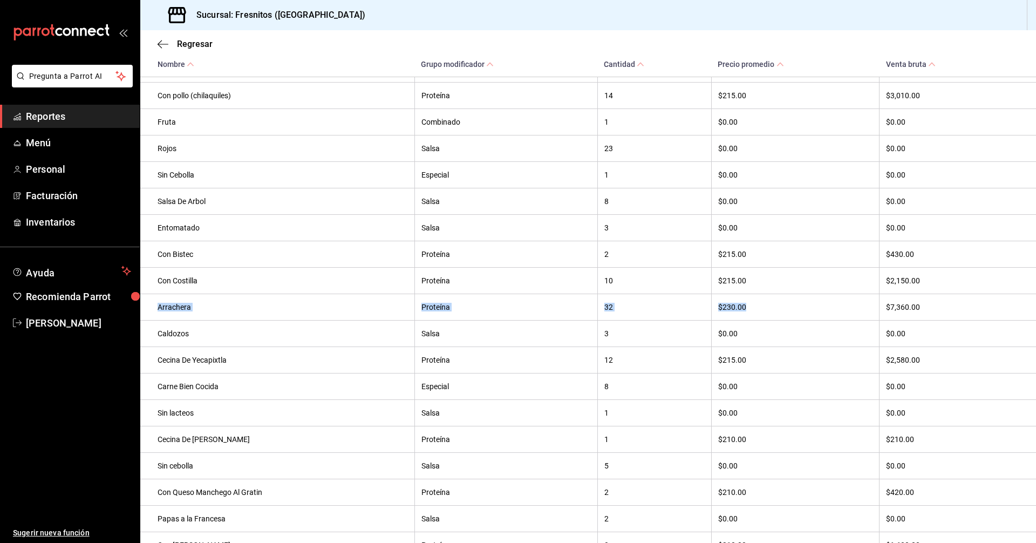
drag, startPoint x: 159, startPoint y: 314, endPoint x: 842, endPoint y: 318, distance: 682.6
click at [842, 318] on tr "Arrachera Proteína 32 $230.00 $7,360.00" at bounding box center [588, 307] width 896 height 26
copy tr "Arrachera Proteína 32 $230.00"
click at [187, 45] on span "Regresar" at bounding box center [195, 44] width 36 height 10
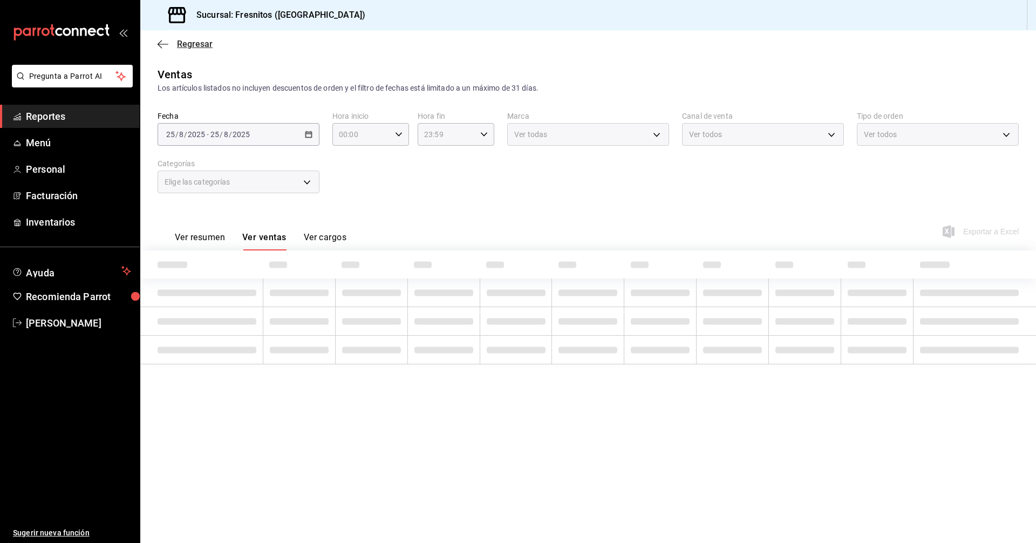
type input "595c7a15-2ed7-41c2-b782-00710019d552"
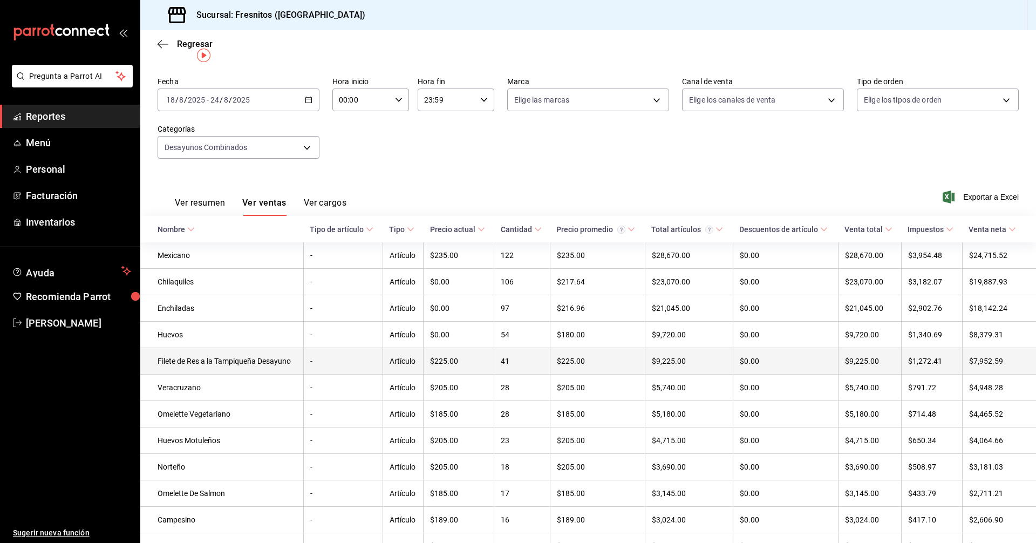
scroll to position [54, 0]
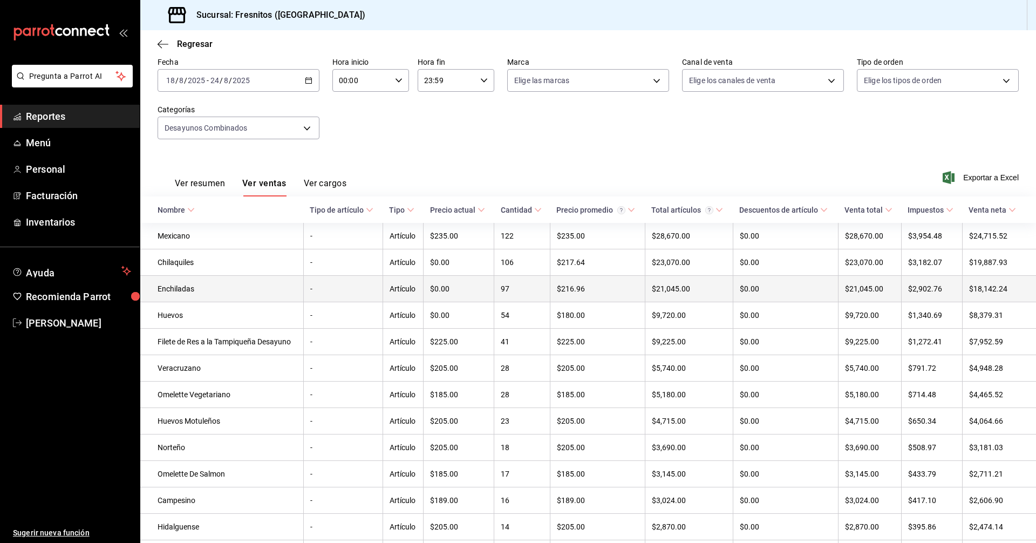
click at [200, 287] on td "Enchiladas" at bounding box center [221, 289] width 163 height 26
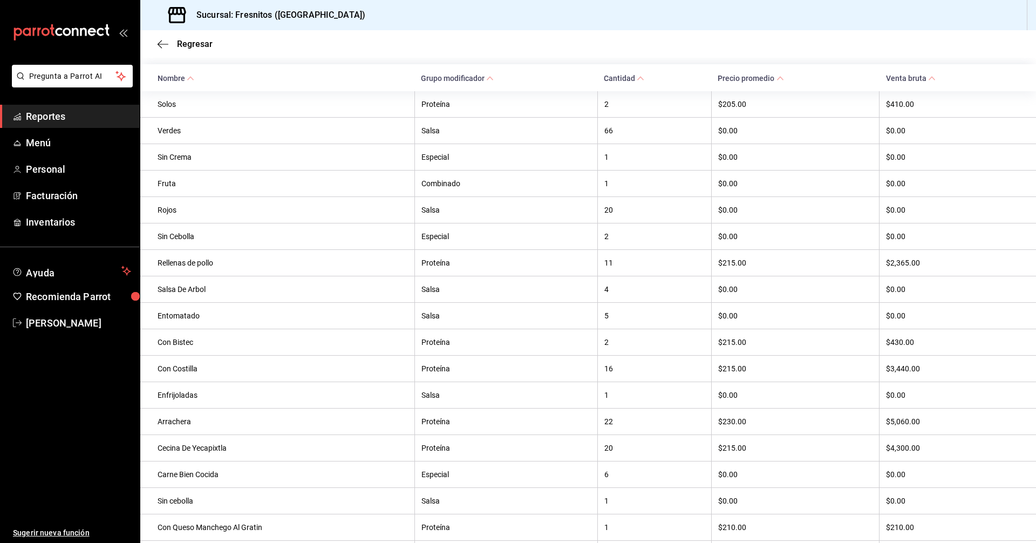
scroll to position [324, 0]
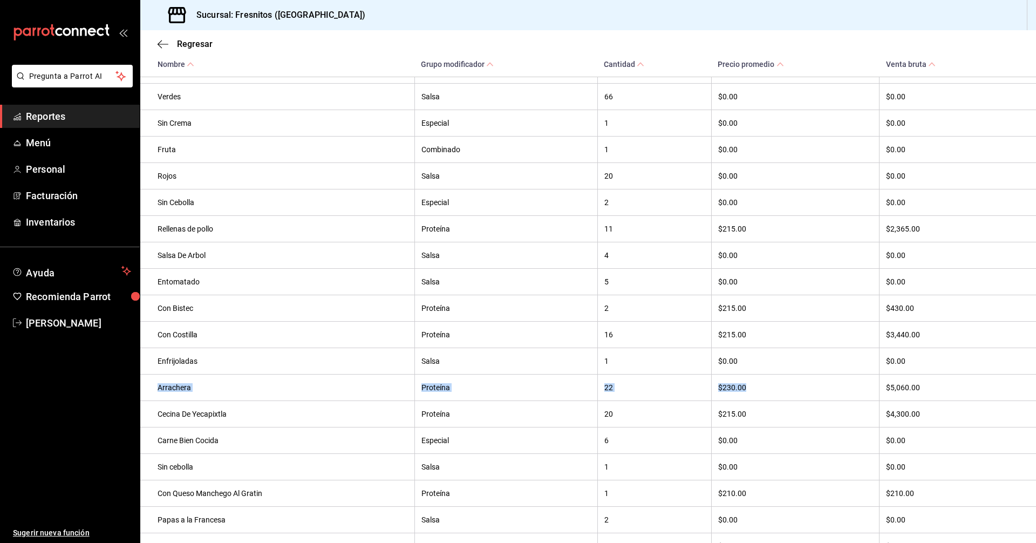
drag, startPoint x: 158, startPoint y: 393, endPoint x: 751, endPoint y: 392, distance: 592.5
click at [751, 392] on tr "Arrachera Proteína 22 $230.00 $5,060.00" at bounding box center [588, 387] width 896 height 26
copy tr "Arrachera Proteína 22 $230.00"
click at [479, 411] on th "Proteína" at bounding box center [505, 413] width 183 height 26
click at [183, 45] on span "Regresar" at bounding box center [195, 44] width 36 height 10
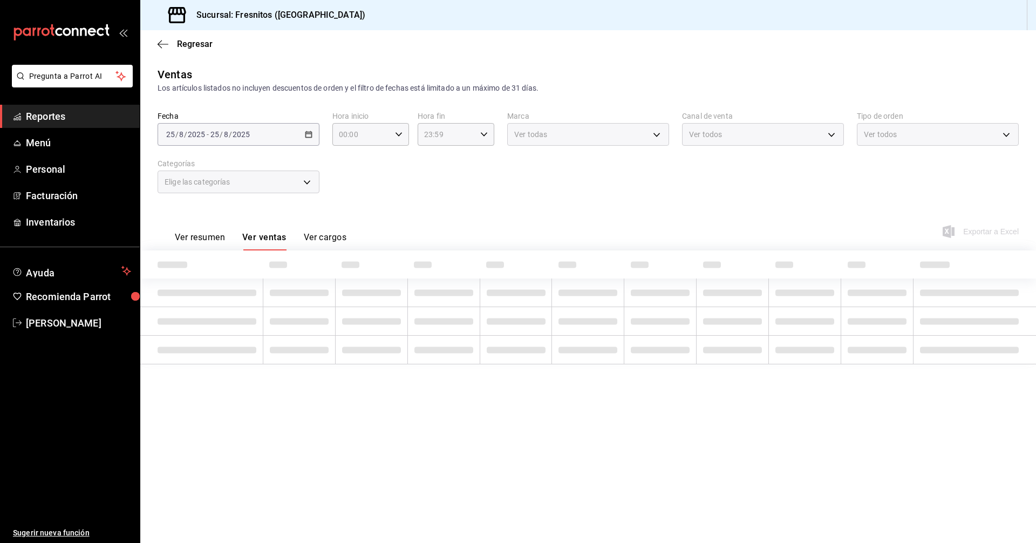
type input "595c7a15-2ed7-41c2-b782-00710019d552"
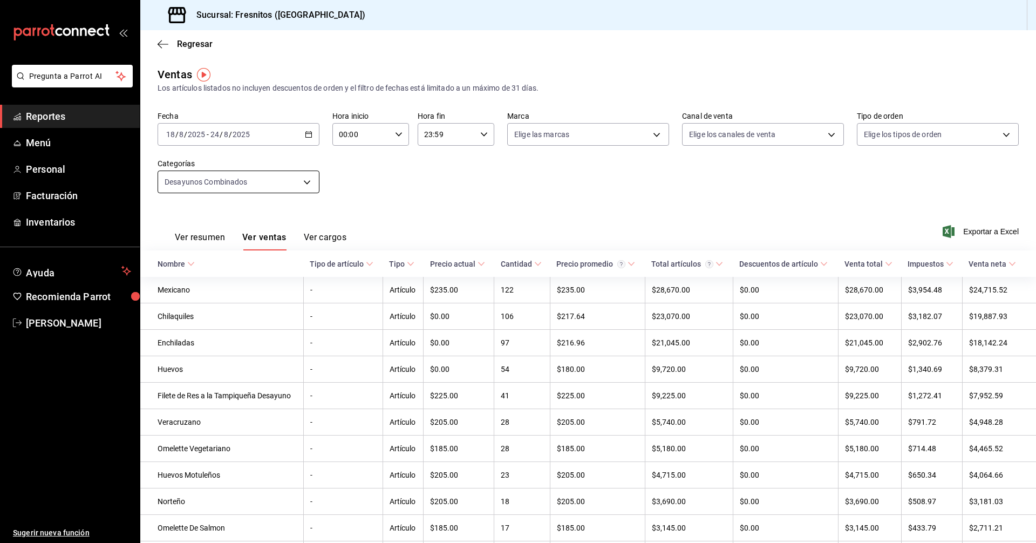
click at [306, 180] on body "Pregunta a Parrot AI Reportes Menú Personal Facturación Inventarios Ayuda Recom…" at bounding box center [518, 271] width 1036 height 543
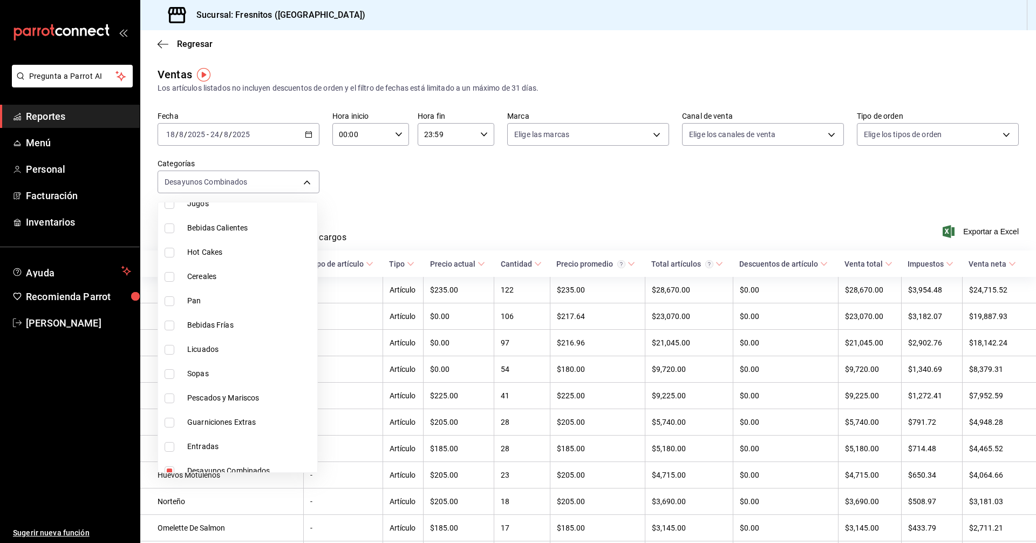
scroll to position [1006, 0]
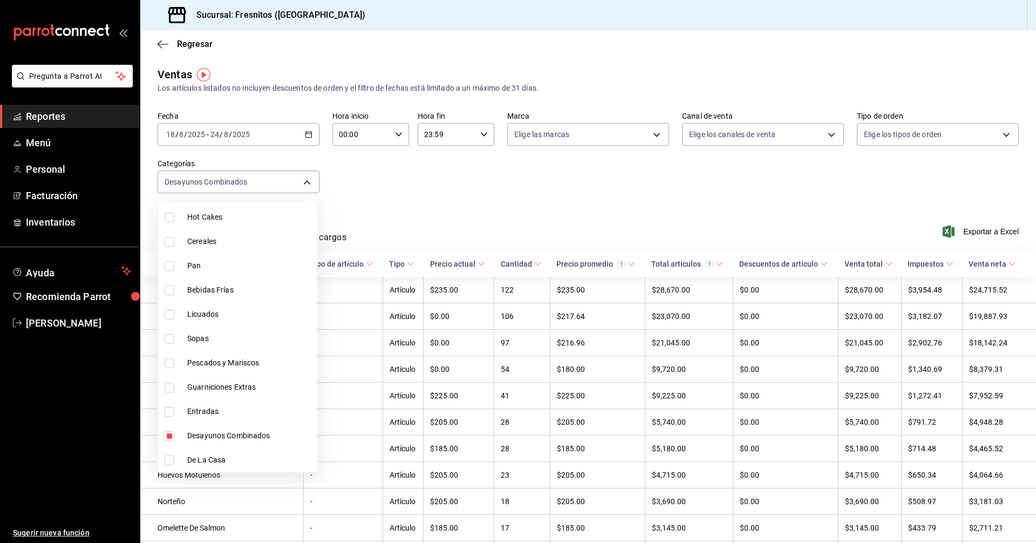
click at [169, 437] on input "checkbox" at bounding box center [170, 436] width 10 height 10
checkbox input "false"
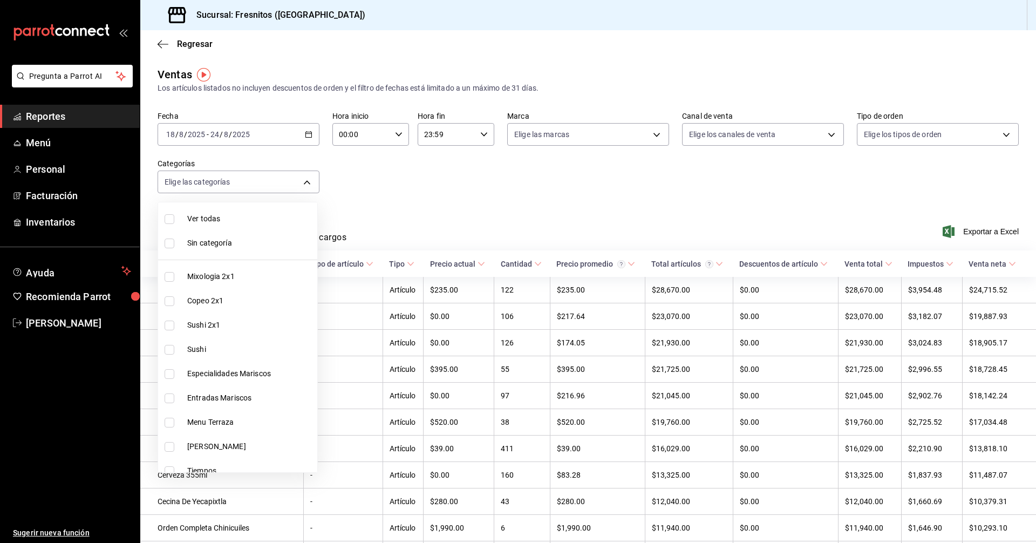
click at [171, 350] on input "checkbox" at bounding box center [170, 350] width 10 height 10
checkbox input "true"
type input "3c99a77a-98bb-40f9-9ecd-4acfdb9a8272"
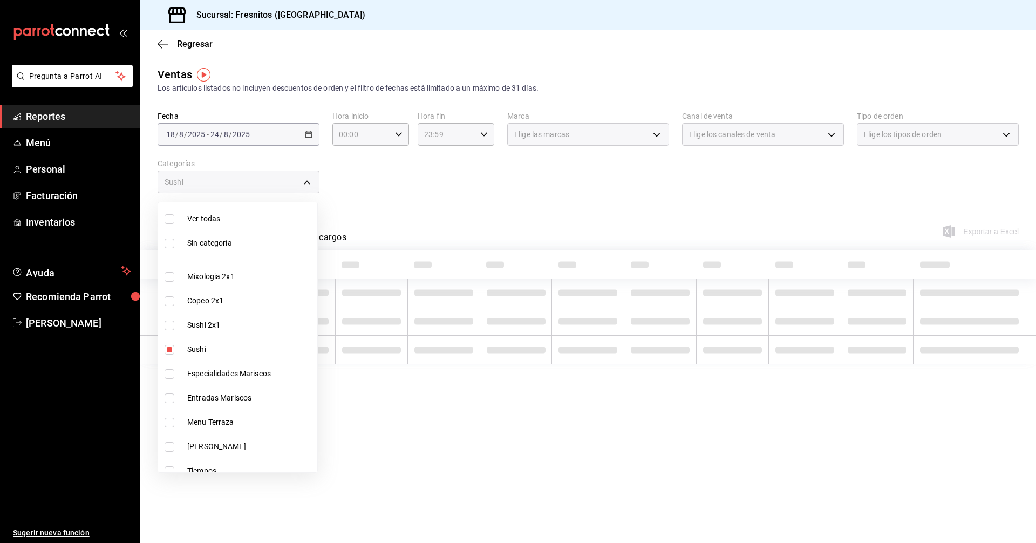
click at [172, 325] on input "checkbox" at bounding box center [170, 326] width 10 height 10
checkbox input "true"
type input "3c99a77a-98bb-40f9-9ecd-4acfdb9a8272,dcc9583c-2279-4989-b22b-c3749c510ee4"
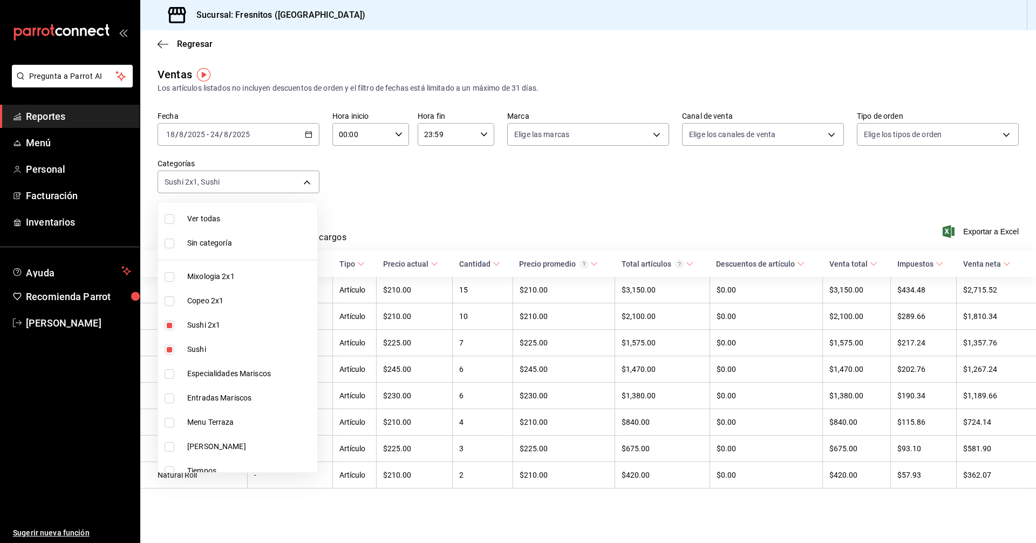
click at [439, 198] on div at bounding box center [518, 271] width 1036 height 543
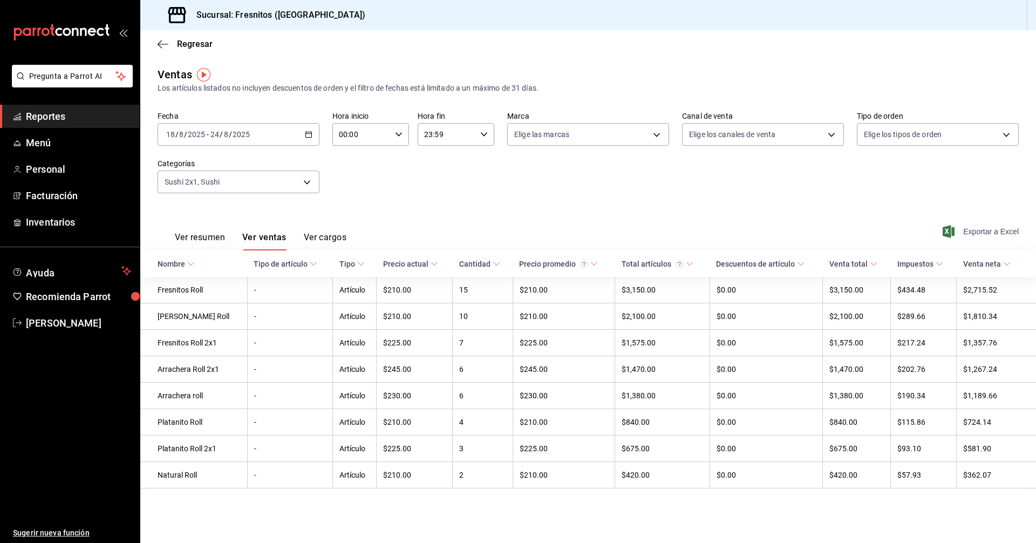
click at [982, 232] on span "Exportar a Excel" at bounding box center [982, 231] width 74 height 13
click at [306, 185] on body "Pregunta a Parrot AI Reportes Menú Personal Facturación Inventarios Ayuda Recom…" at bounding box center [518, 271] width 1036 height 543
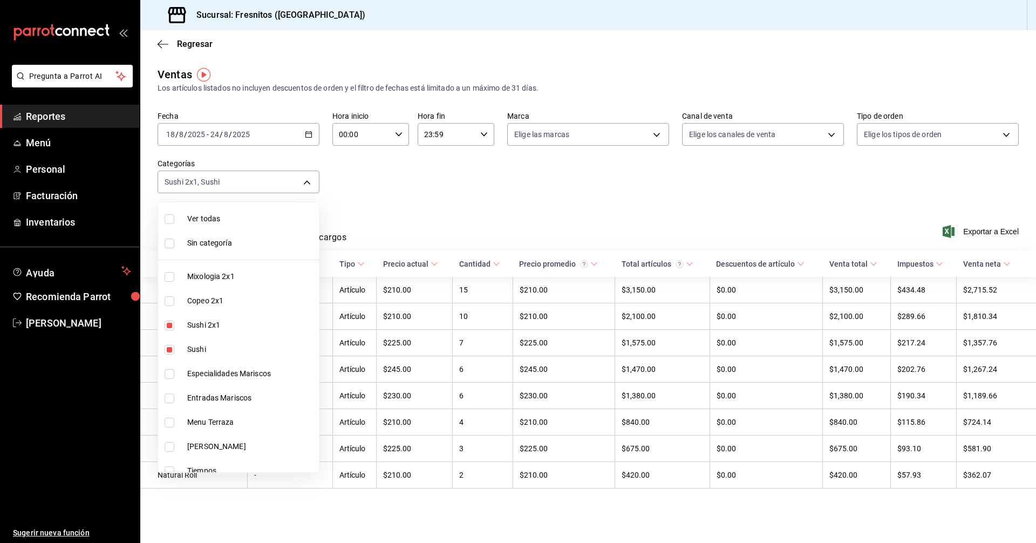
click at [168, 325] on input "checkbox" at bounding box center [170, 326] width 10 height 10
checkbox input "false"
type input "3c99a77a-98bb-40f9-9ecd-4acfdb9a8272"
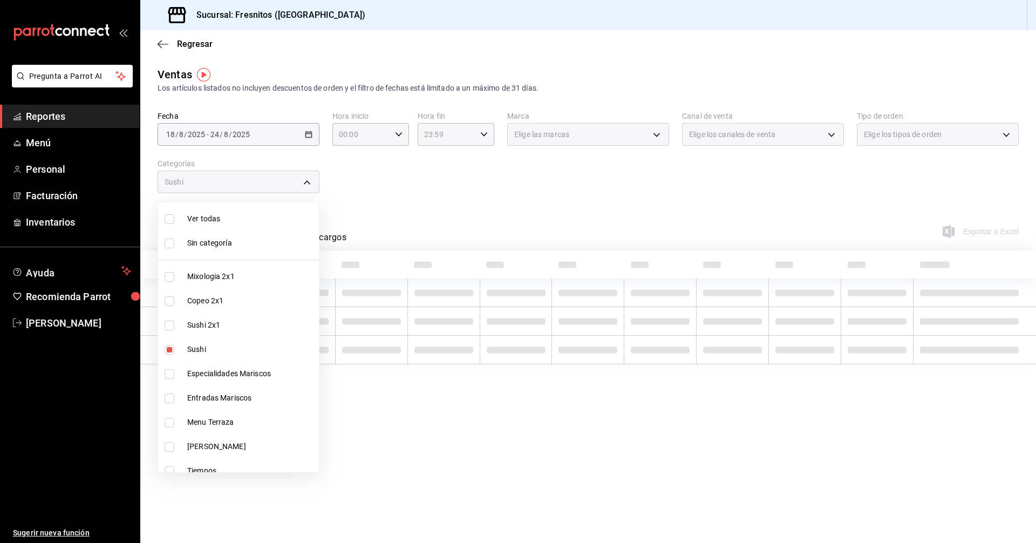
click at [168, 348] on input "checkbox" at bounding box center [170, 350] width 10 height 10
checkbox input "false"
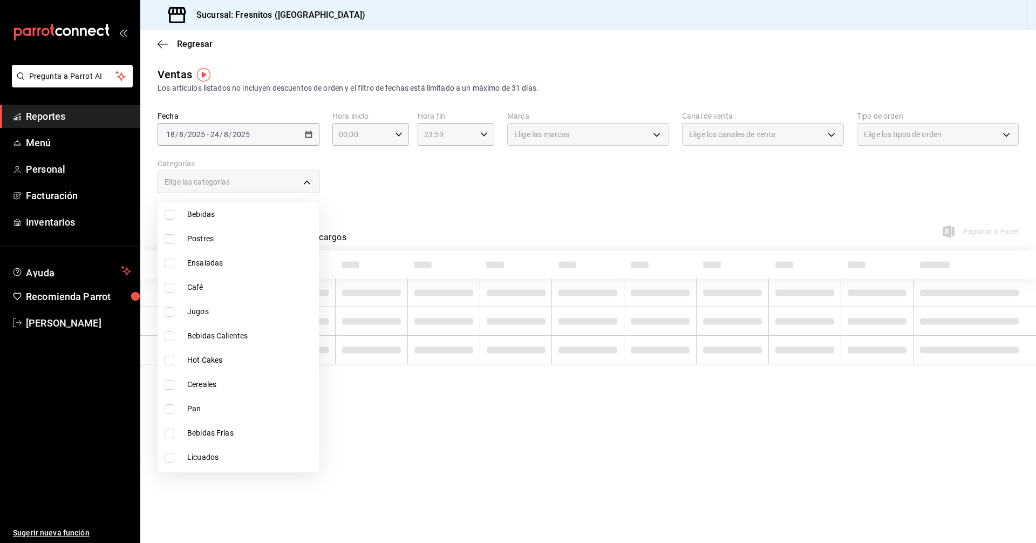
scroll to position [1006, 0]
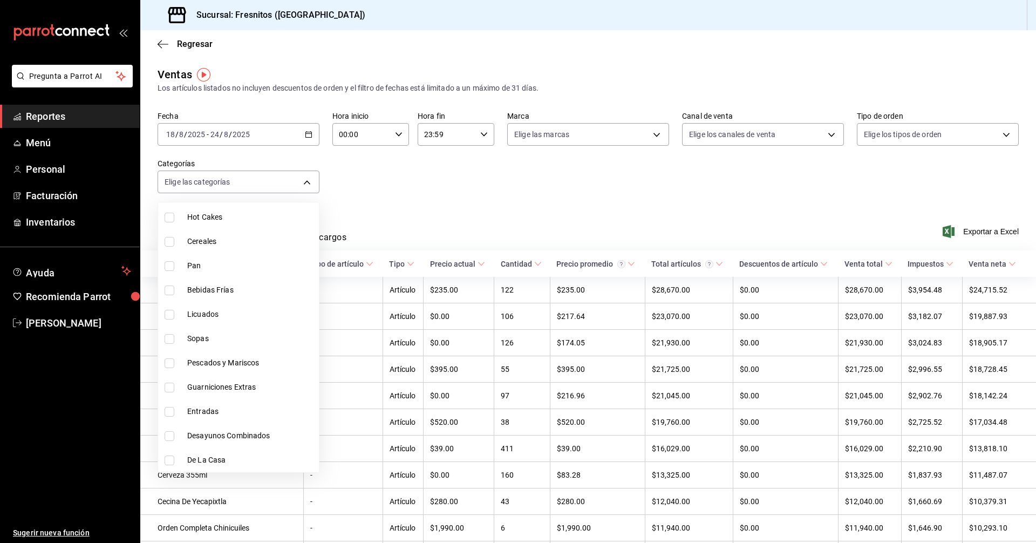
drag, startPoint x: 169, startPoint y: 462, endPoint x: 166, endPoint y: 456, distance: 6.5
click at [168, 462] on input "checkbox" at bounding box center [170, 460] width 10 height 10
checkbox input "true"
type input "f6119913-d78b-4f89-b315-1376b93f7aa1"
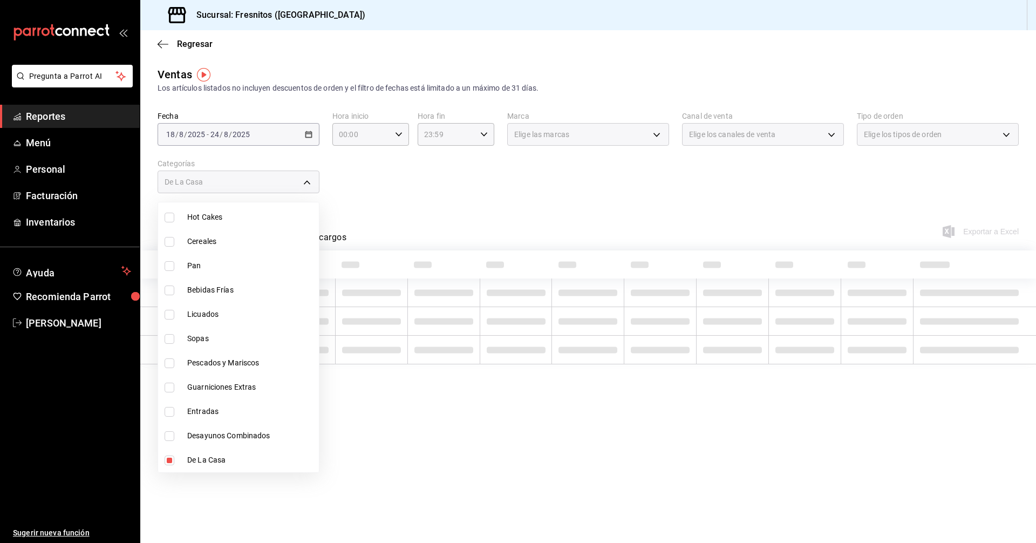
click at [467, 162] on div at bounding box center [518, 271] width 1036 height 543
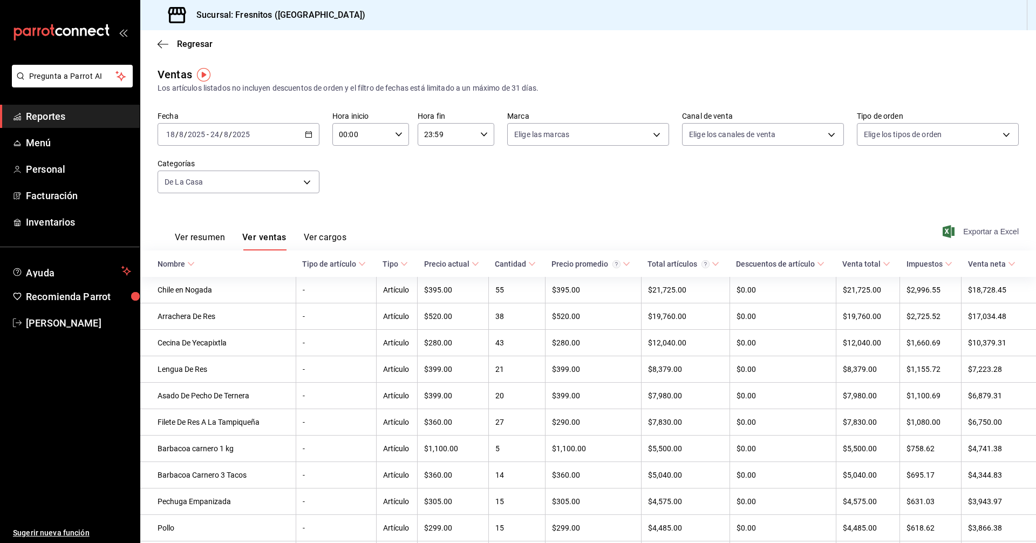
click at [969, 231] on span "Exportar a Excel" at bounding box center [982, 231] width 74 height 13
